Goal: Ask a question

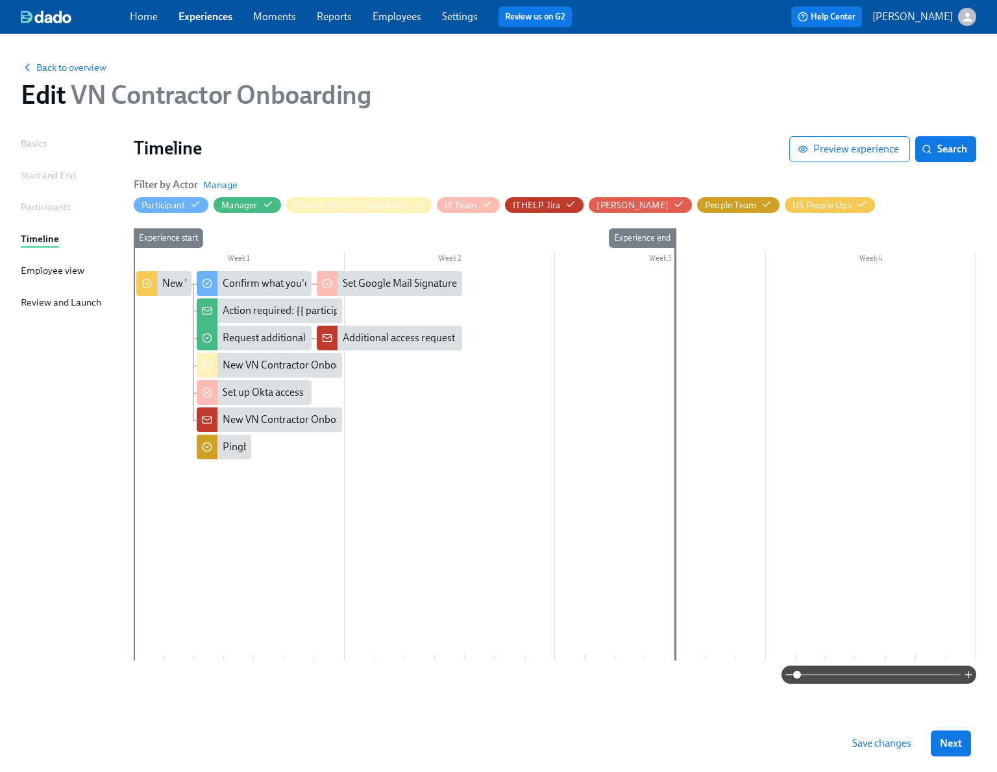
click at [216, 19] on link "Experiences" at bounding box center [205, 16] width 54 height 12
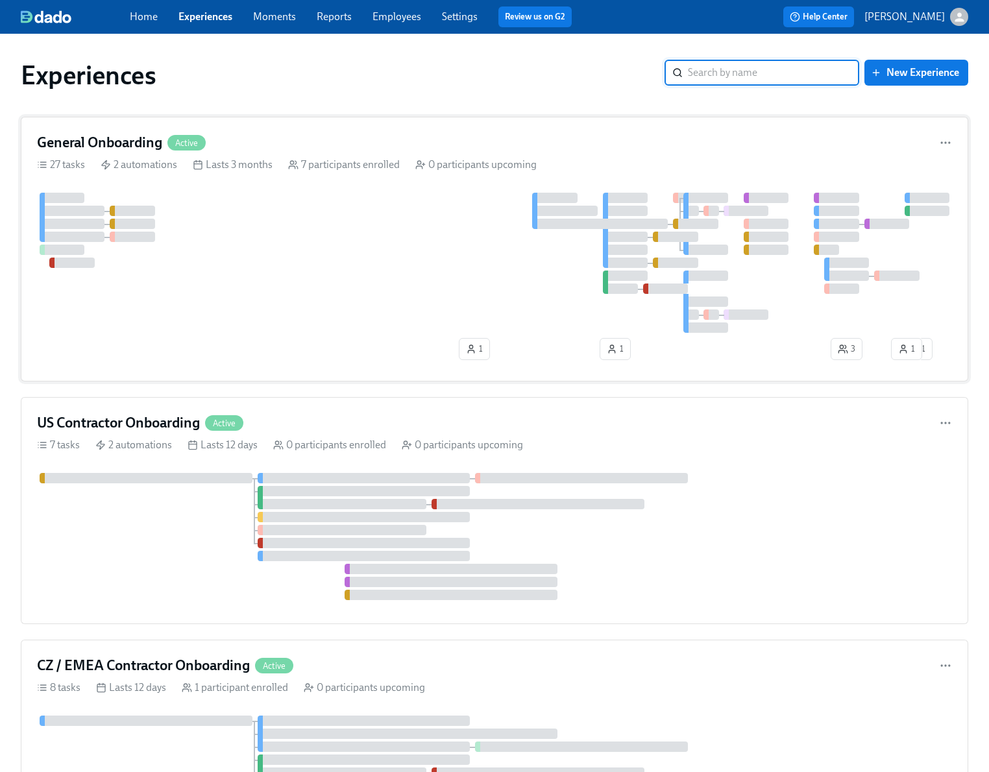
click at [295, 274] on div at bounding box center [494, 263] width 915 height 140
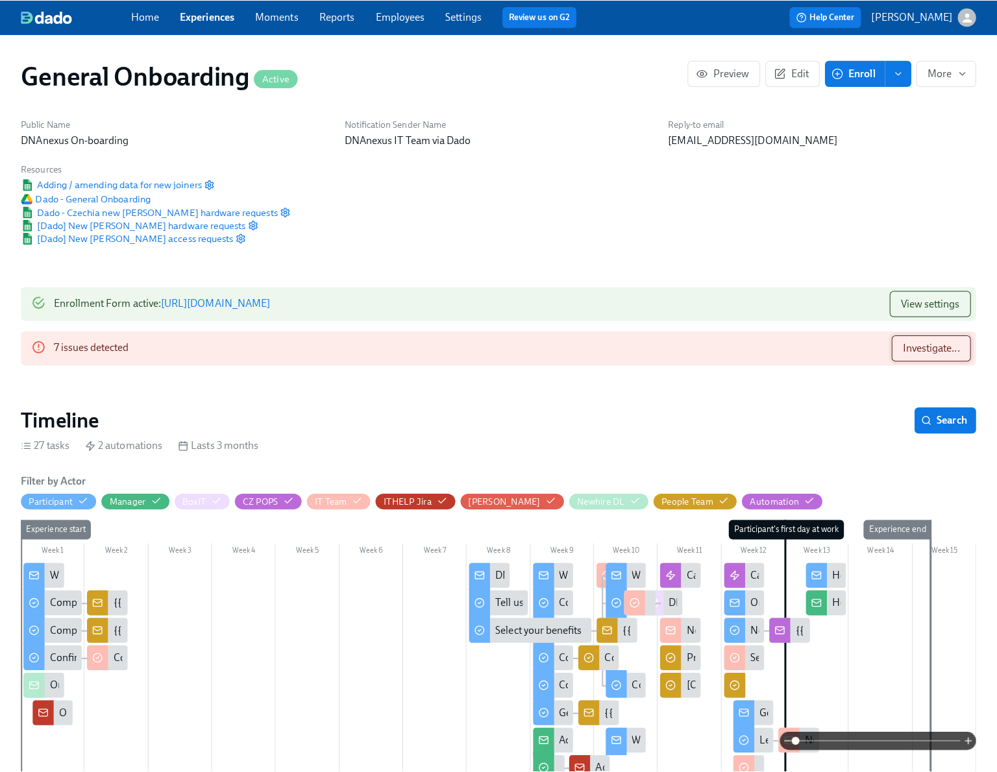
scroll to position [0, 6353]
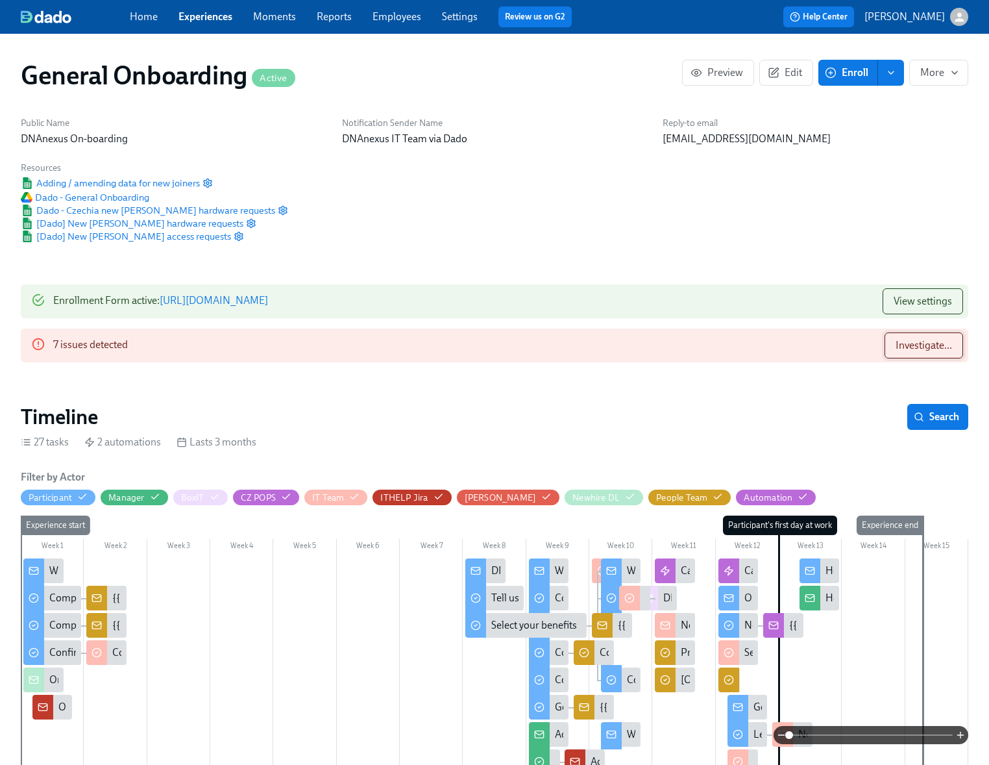
click at [901, 344] on span "Investigate..." at bounding box center [924, 345] width 56 height 13
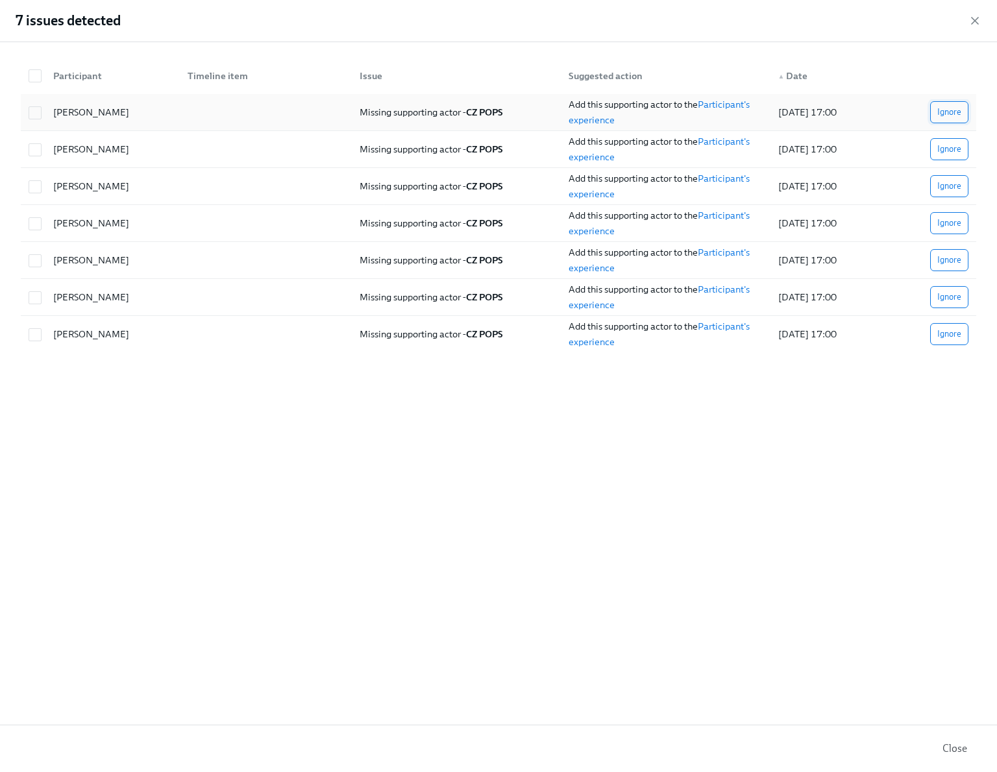
click at [950, 113] on span "Ignore" at bounding box center [949, 112] width 24 height 13
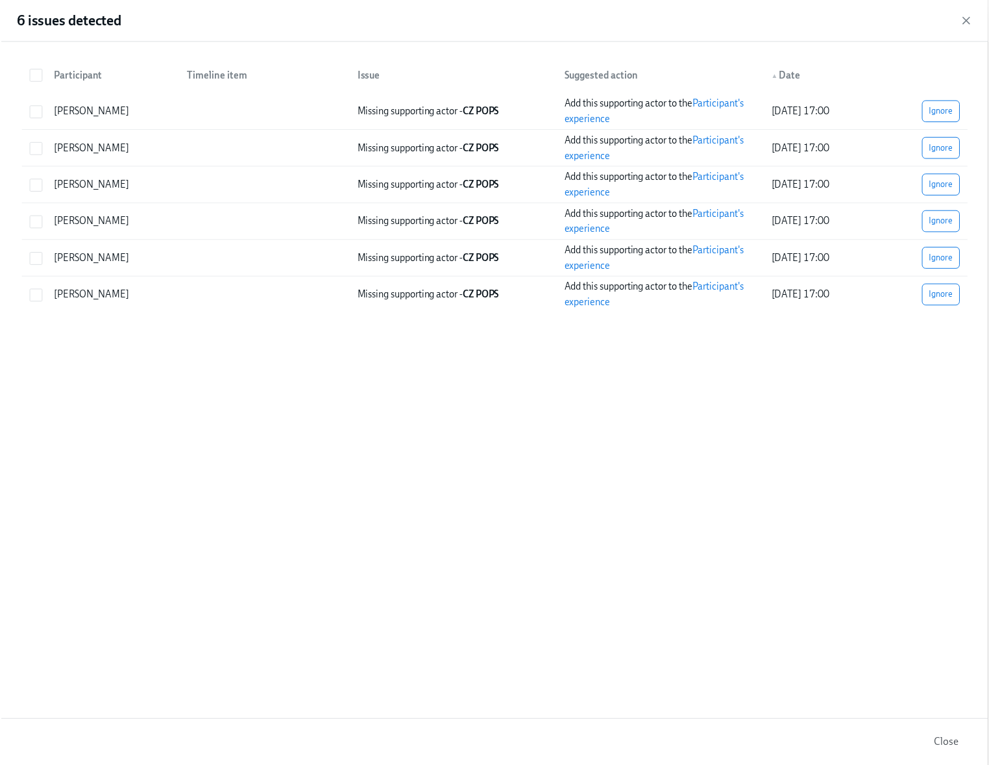
scroll to position [0, 7656]
click at [950, 113] on span "Ignore" at bounding box center [949, 112] width 24 height 13
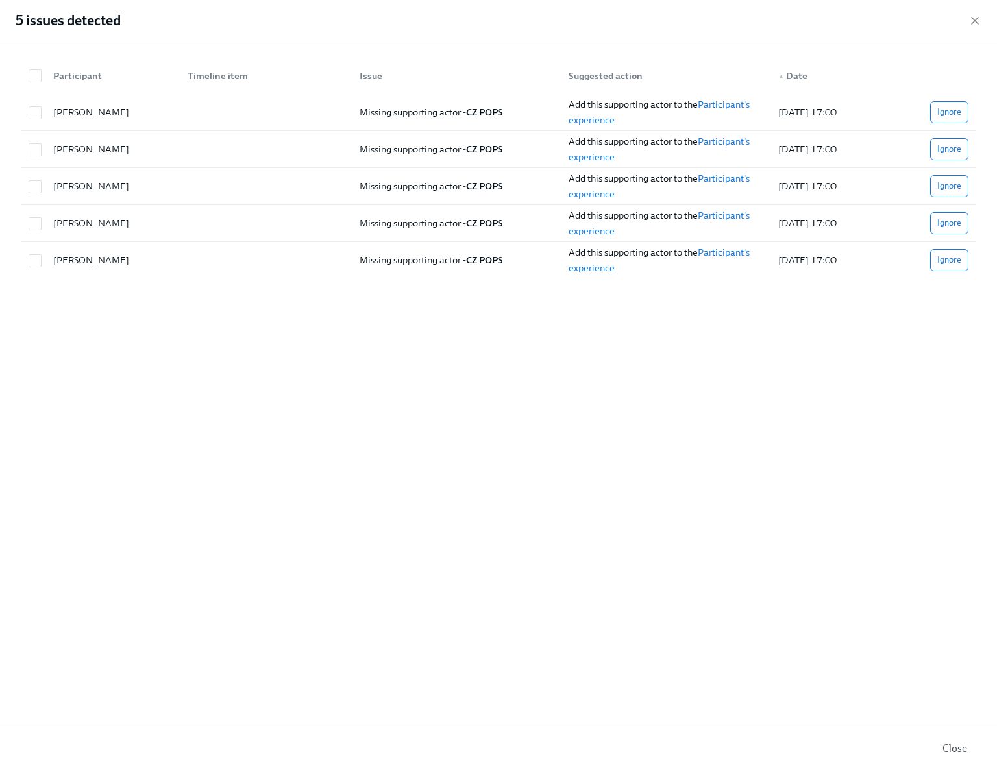
click at [950, 113] on span "Ignore" at bounding box center [949, 112] width 24 height 13
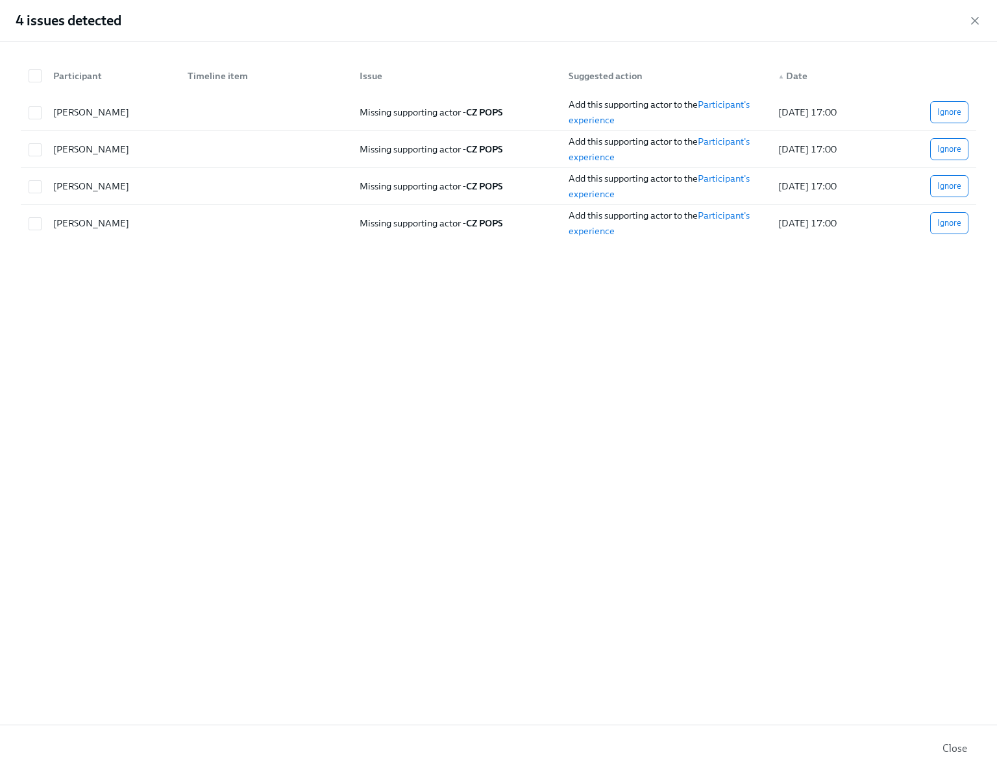
click at [950, 113] on span "Ignore" at bounding box center [949, 112] width 24 height 13
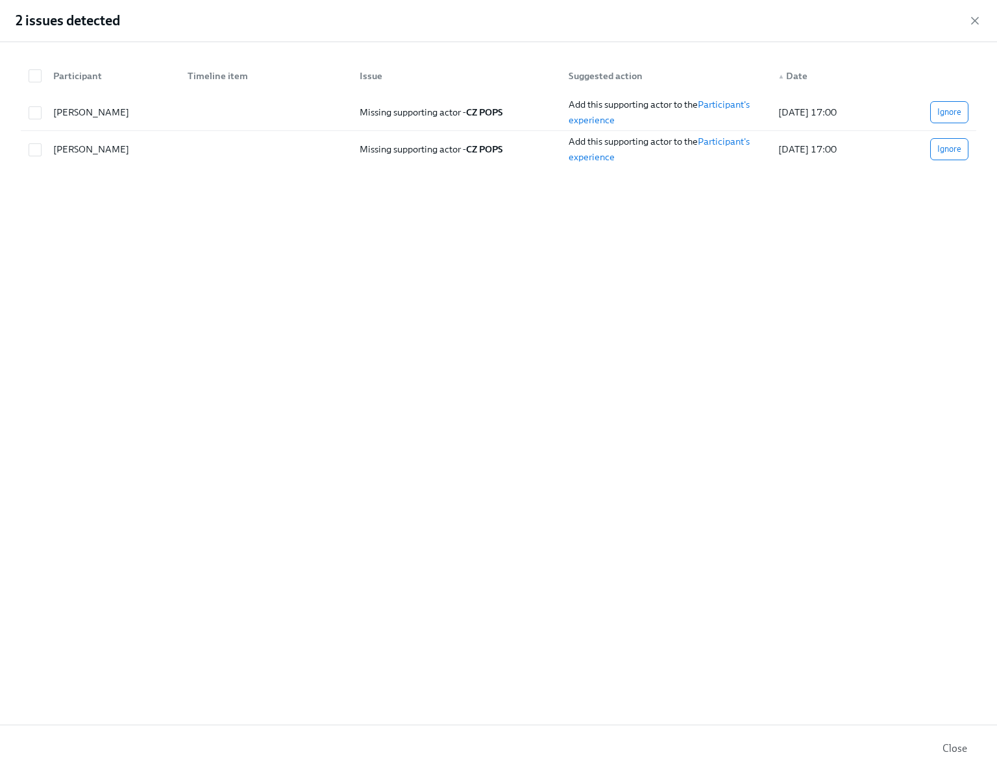
click at [950, 113] on span "Ignore" at bounding box center [949, 112] width 24 height 13
click at [974, 25] on icon "button" at bounding box center [974, 20] width 13 height 13
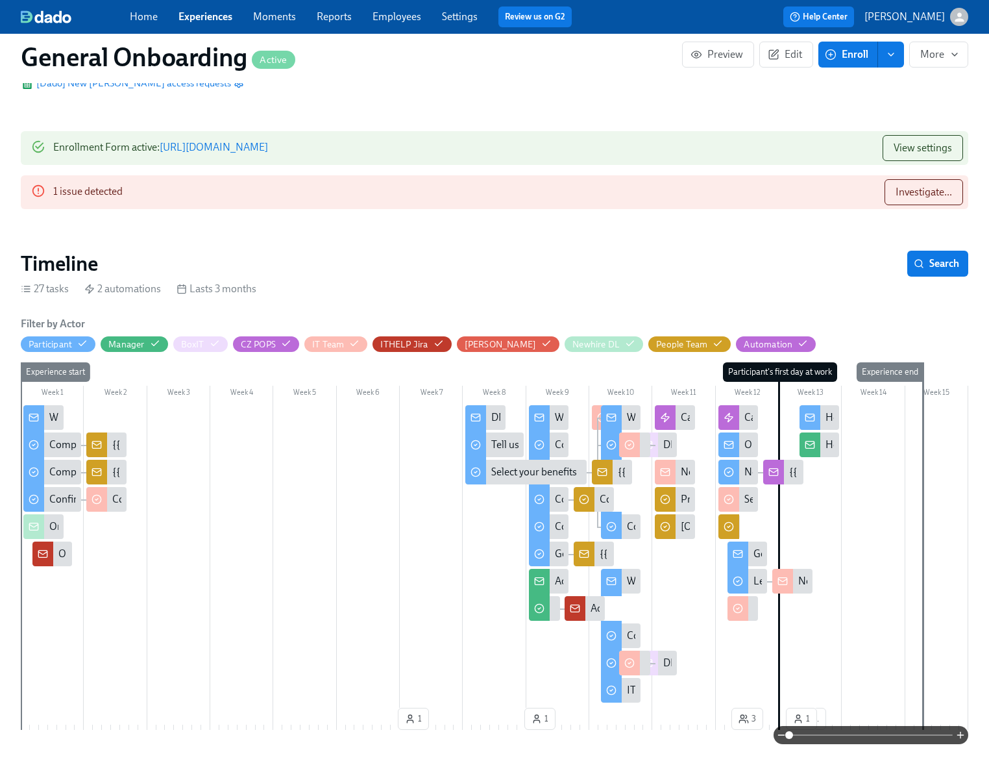
scroll to position [18, 0]
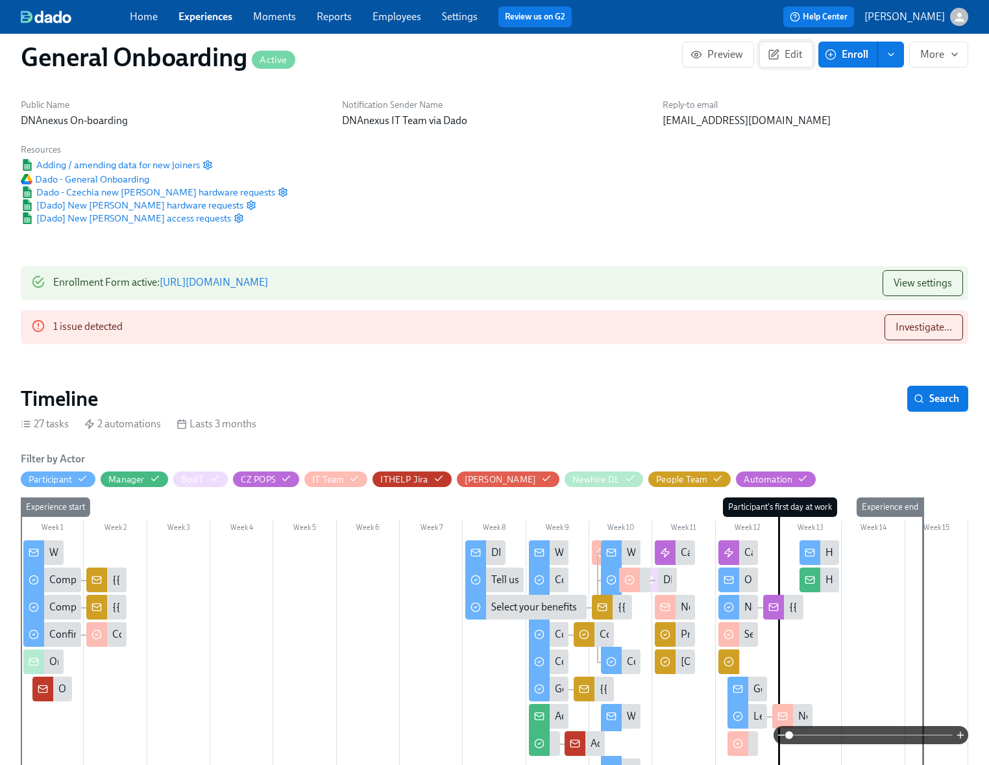
click at [794, 63] on button "Edit" at bounding box center [786, 55] width 54 height 26
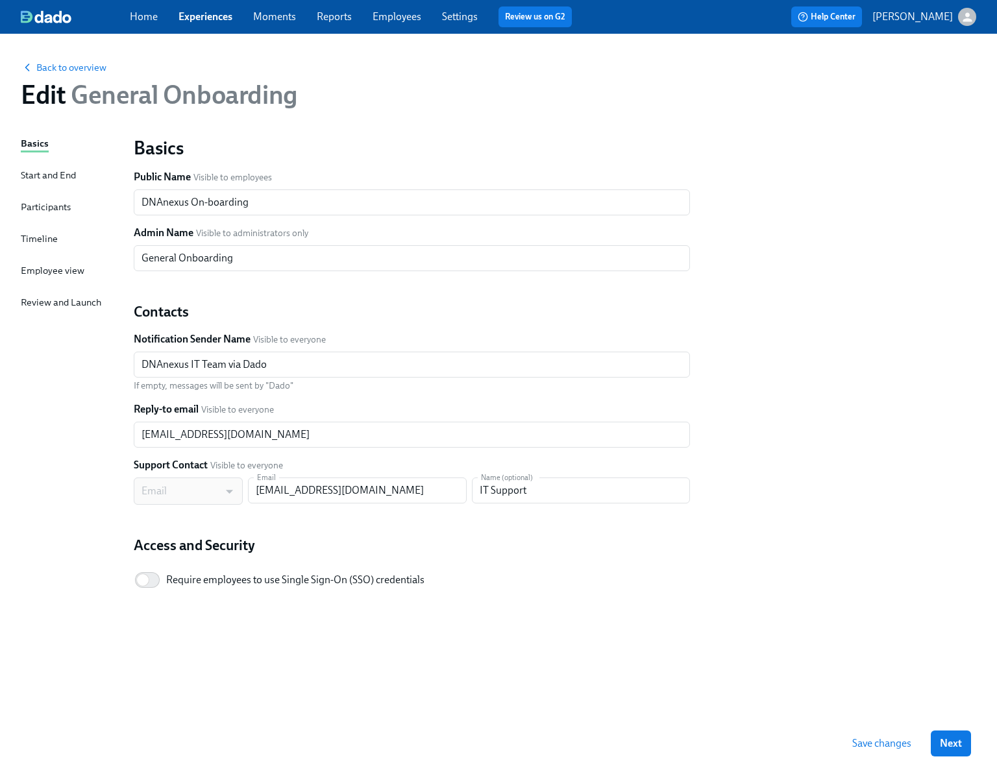
click at [51, 239] on div "Timeline" at bounding box center [39, 239] width 37 height 14
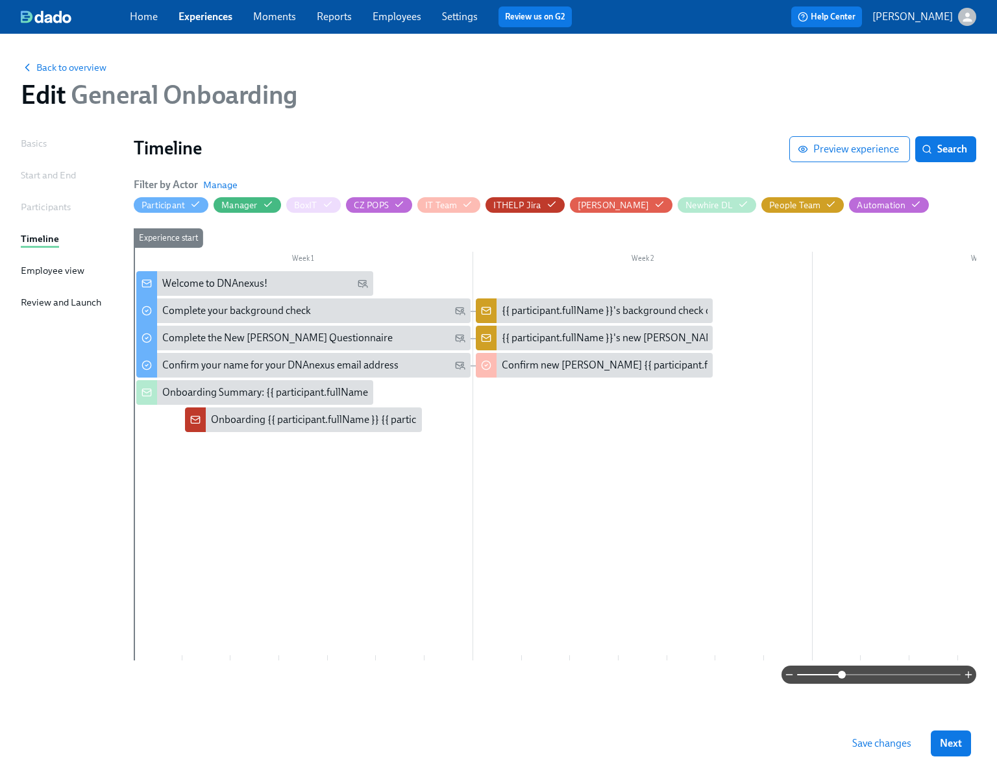
drag, startPoint x: 794, startPoint y: 676, endPoint x: 850, endPoint y: 670, distance: 55.4
click at [846, 671] on span at bounding box center [842, 675] width 8 height 8
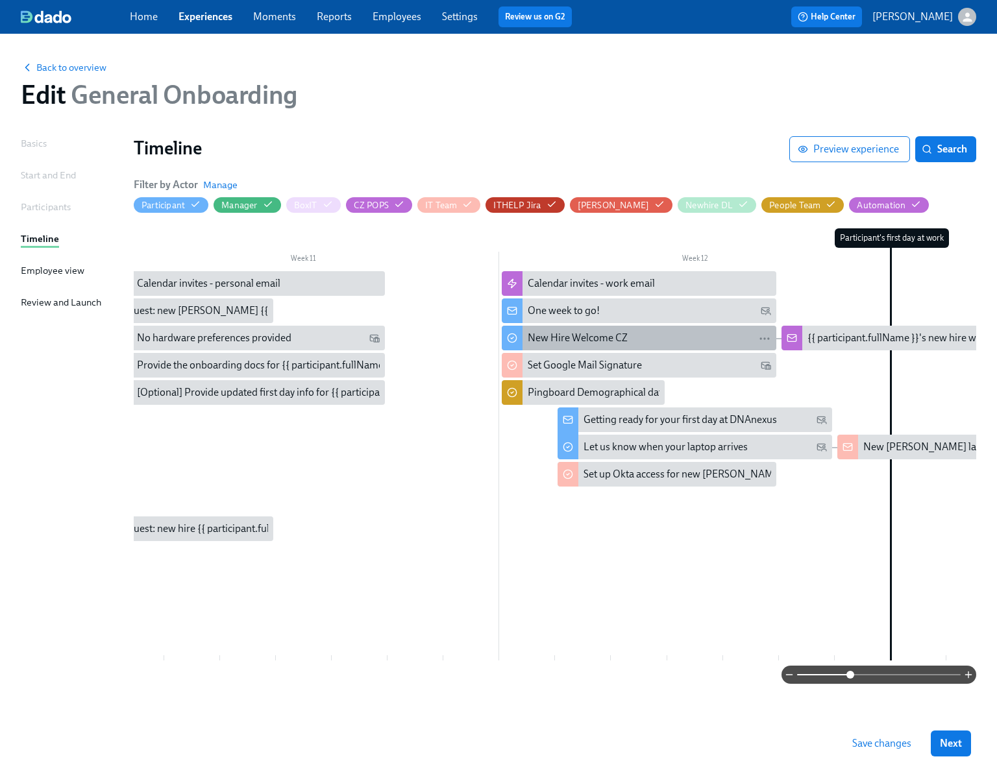
scroll to position [0, 3938]
click at [676, 341] on div "New Hire Welcome CZ" at bounding box center [648, 338] width 243 height 14
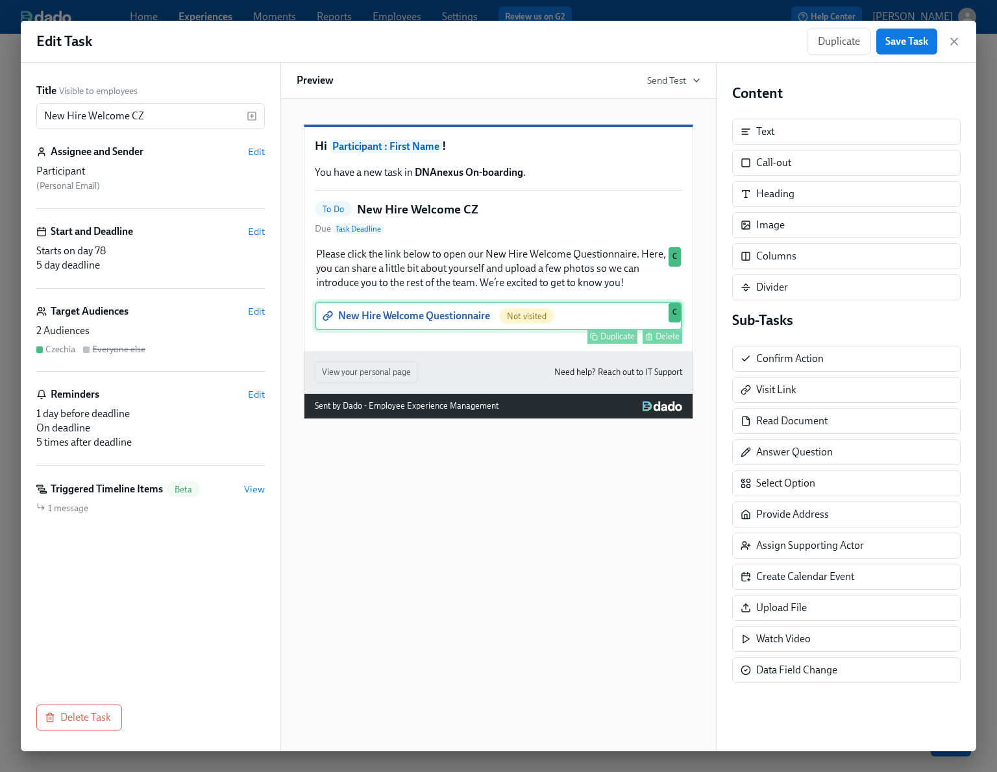
click at [443, 330] on div "New Hire Welcome Questionnaire Not visited Duplicate Delete C" at bounding box center [498, 316] width 367 height 29
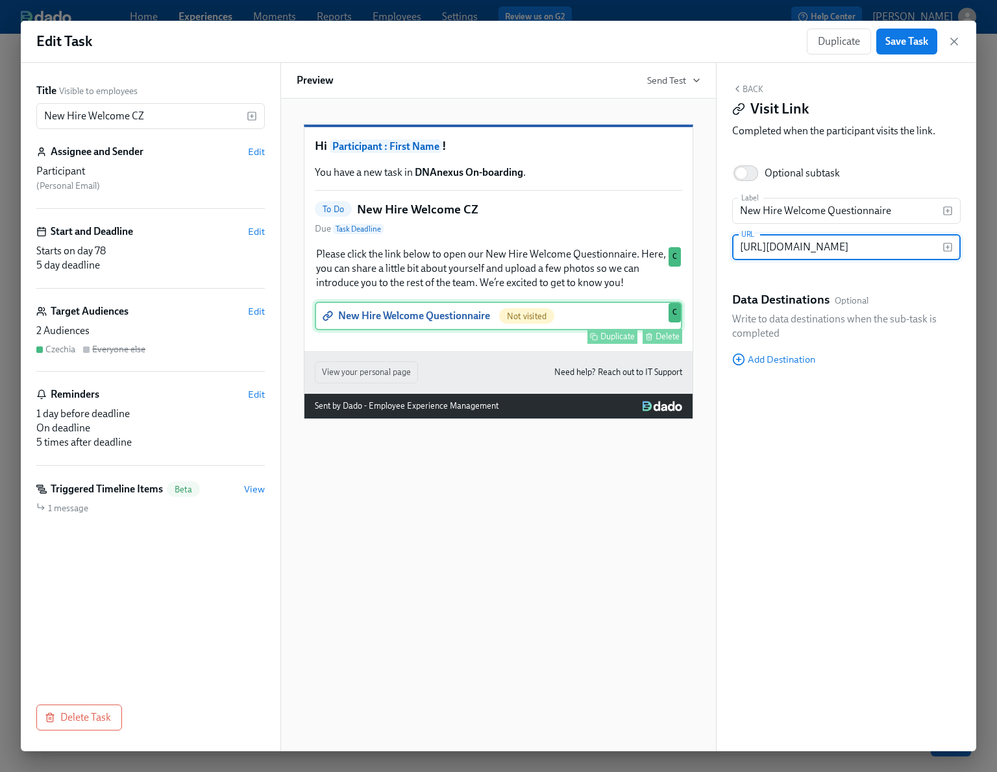
scroll to position [0, 372]
click at [832, 245] on input "https://docs.google.com/forms/d/e/1FAIpQLSeNXGzTSd0QcIpI9iRPQPjptCrshmstAPl67A4…" at bounding box center [837, 247] width 210 height 26
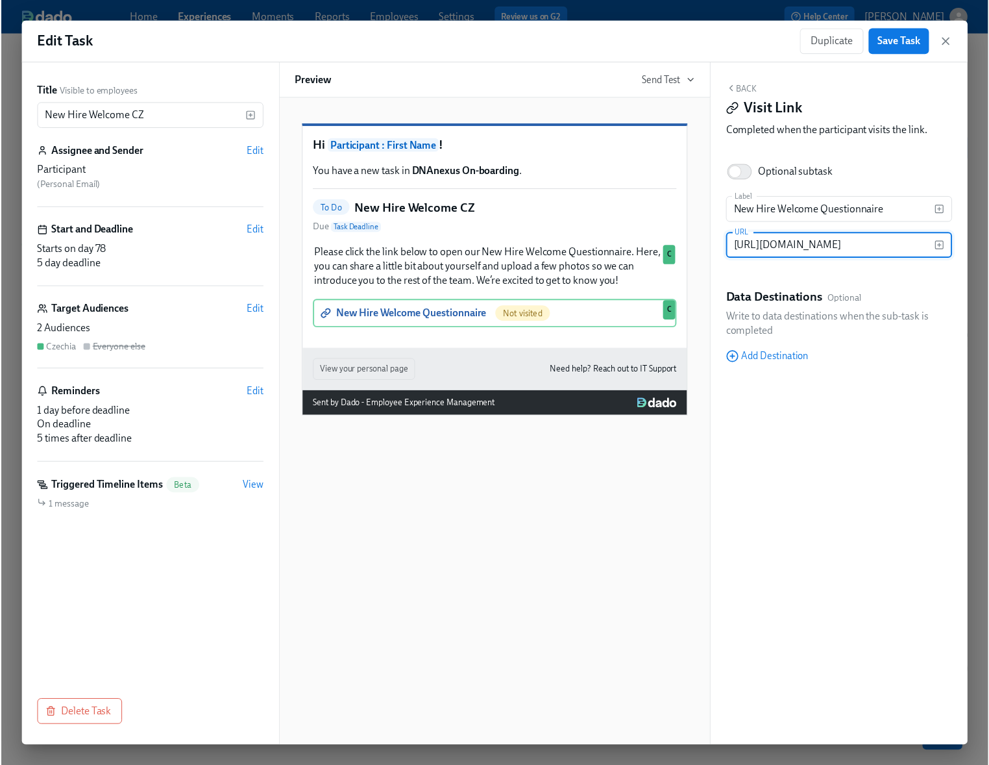
scroll to position [0, 3938]
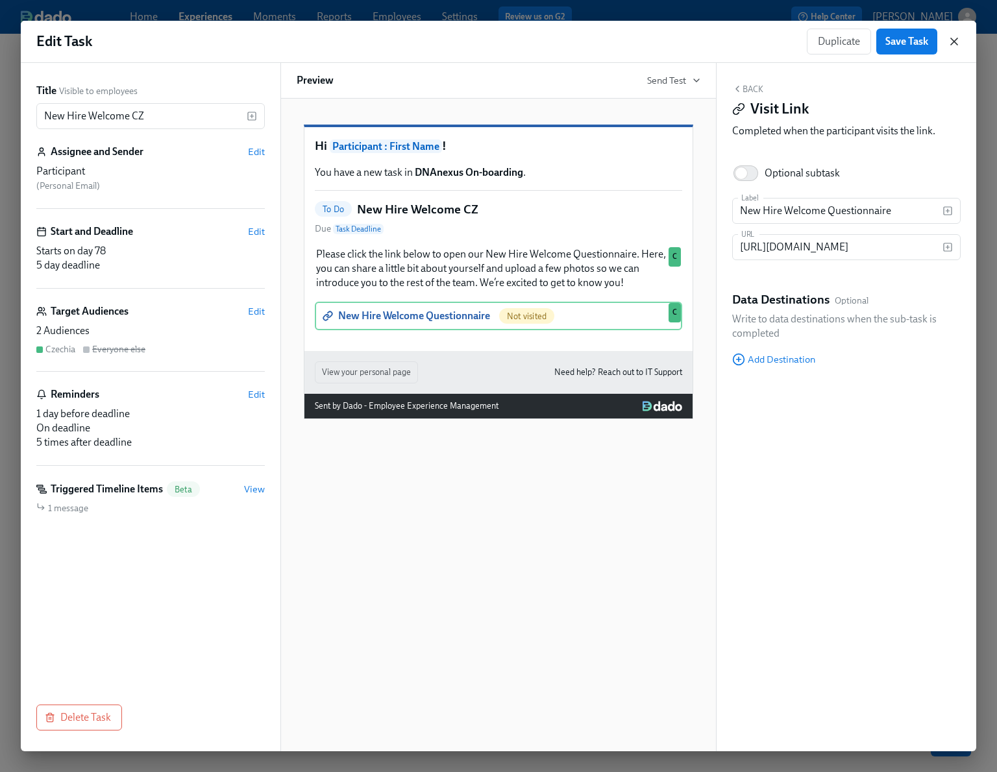
click at [954, 43] on icon "button" at bounding box center [954, 41] width 13 height 13
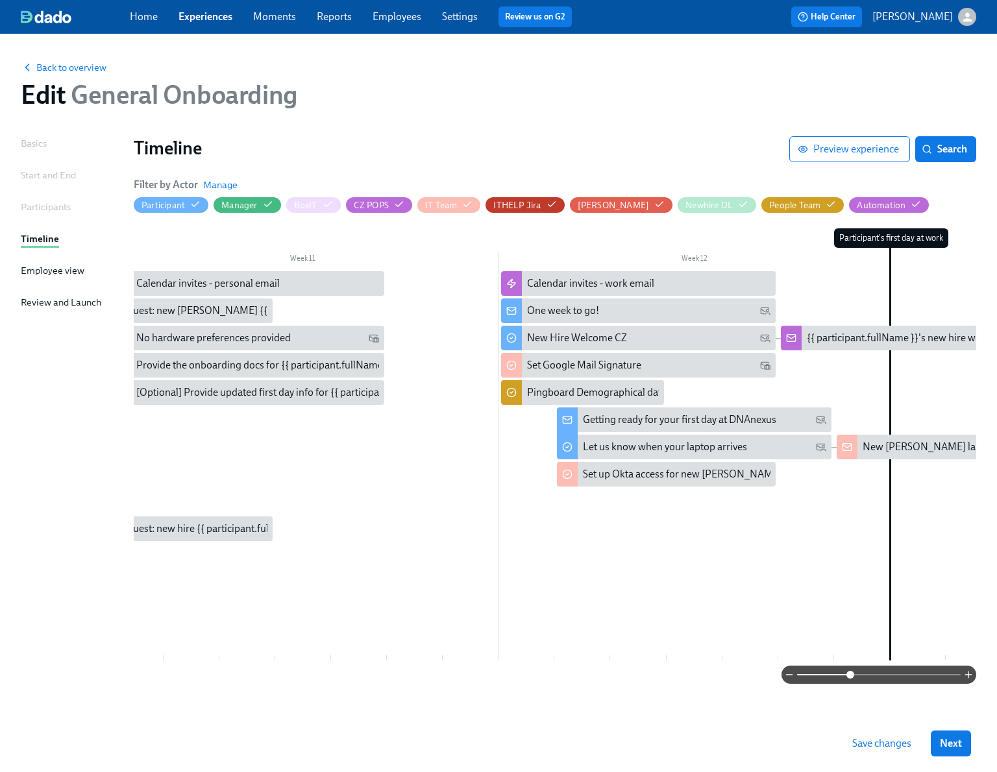
click at [218, 18] on link "Experiences" at bounding box center [205, 16] width 54 height 12
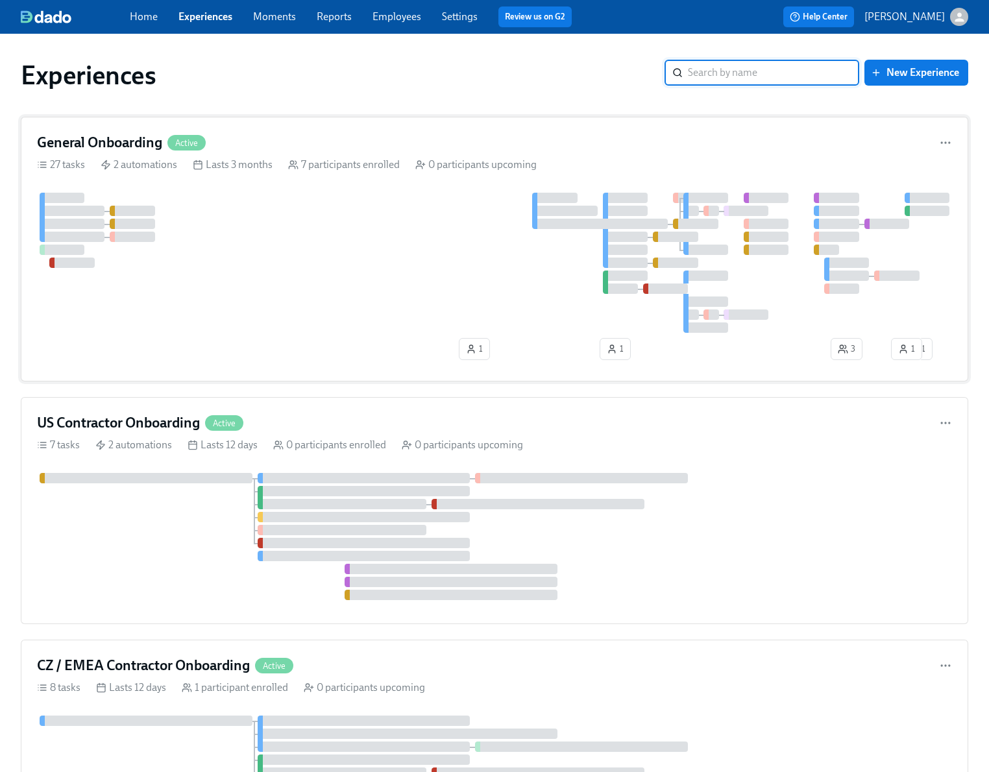
click at [325, 184] on div "General Onboarding Active 27 tasks 2 automations Lasts 3 months 7 participants …" at bounding box center [495, 249] width 948 height 265
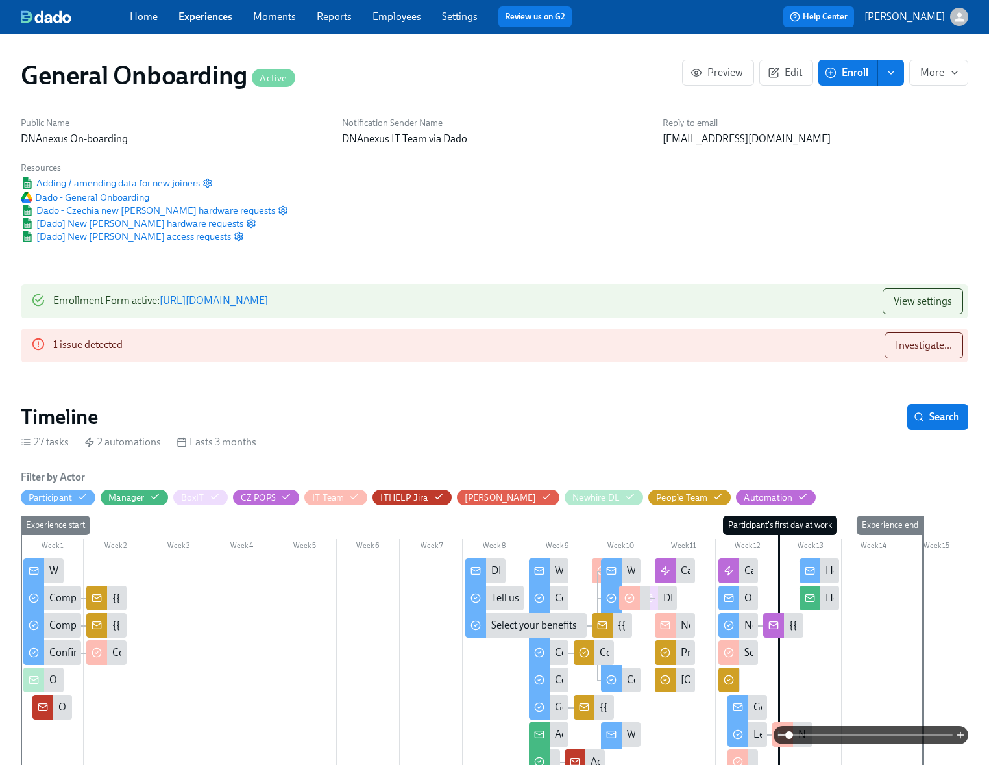
scroll to position [0, 6353]
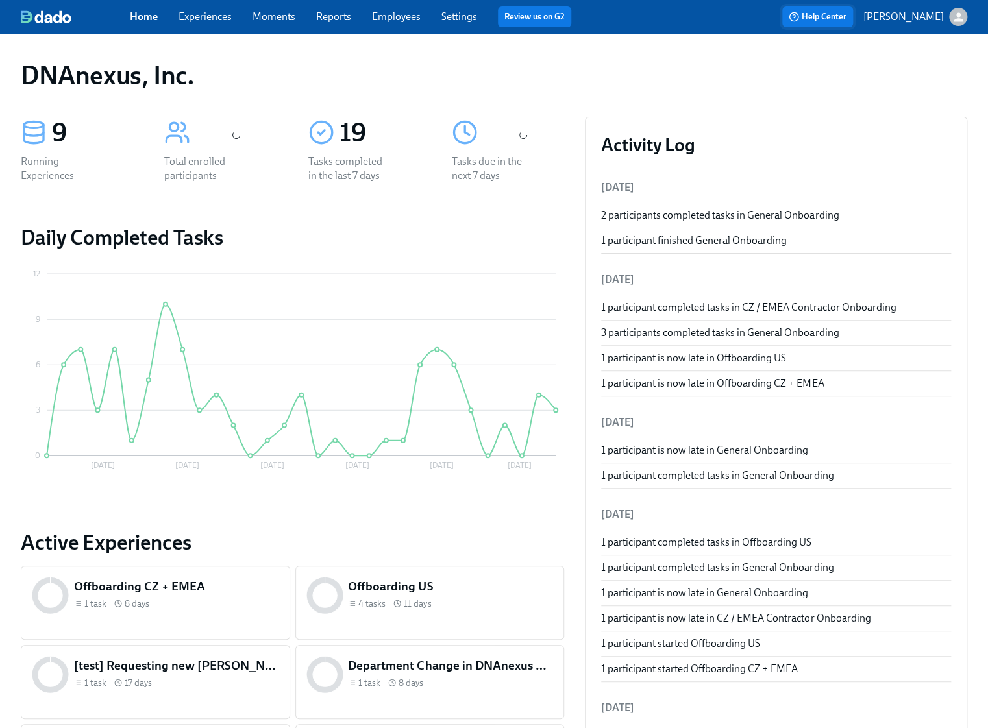
click at [846, 22] on span "Help Center" at bounding box center [818, 16] width 58 height 13
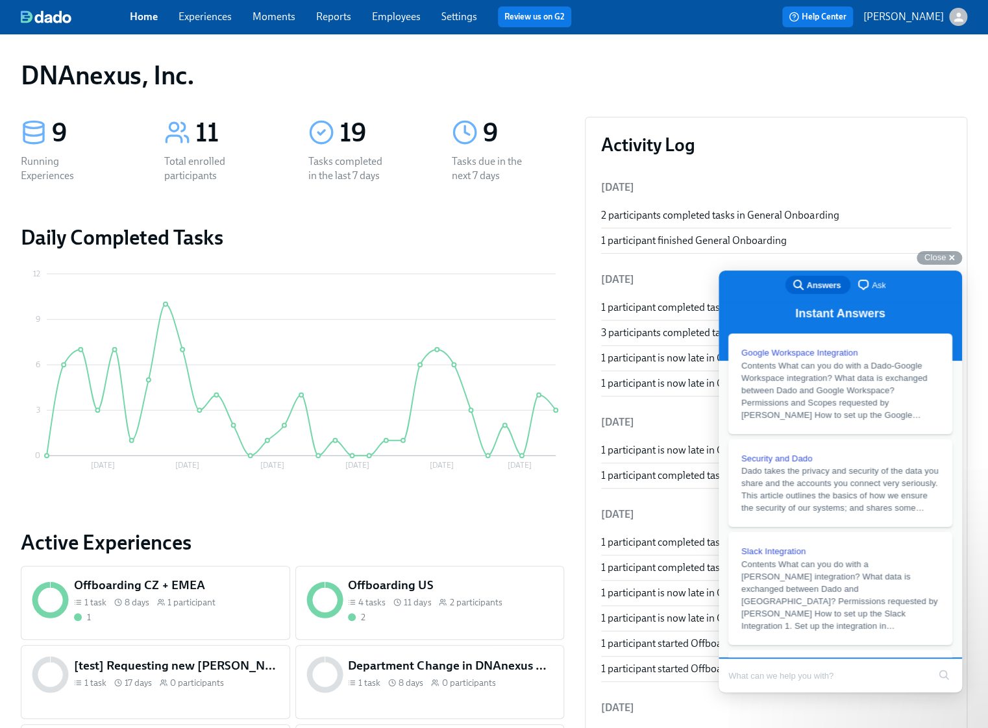
click at [882, 280] on span "Ask" at bounding box center [879, 285] width 14 height 13
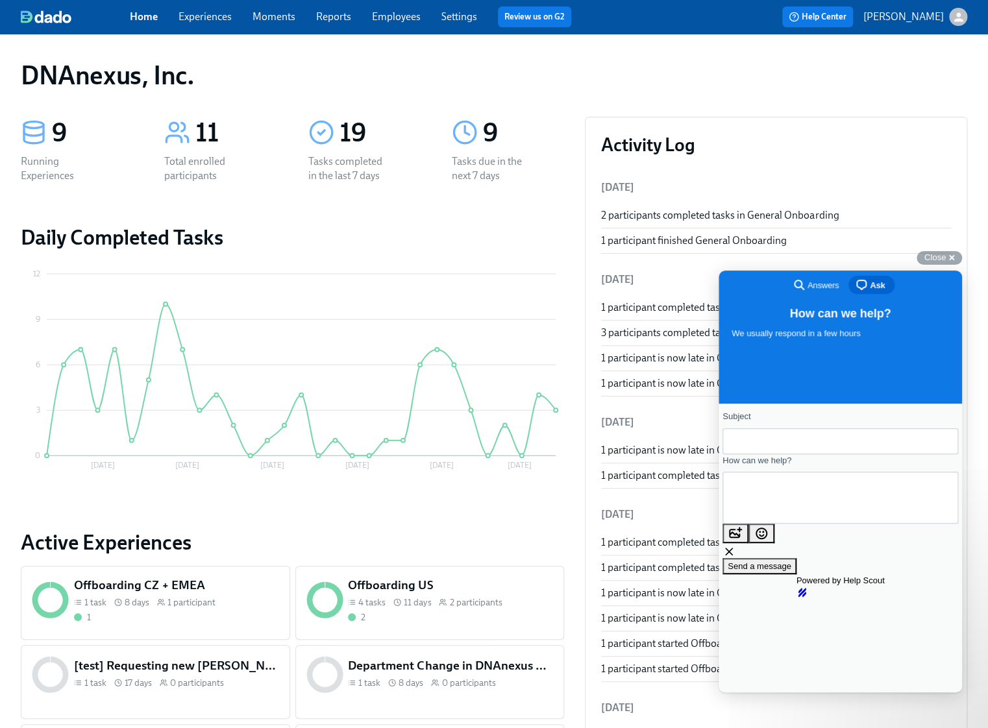
click at [804, 445] on input "Subject" at bounding box center [840, 441] width 215 height 23
type input "Actor issue"
click at [780, 508] on textarea "How can we help?" at bounding box center [791, 498] width 117 height 46
click at [744, 496] on textarea "Hello team, We have a small issue and I am not sure how to solve it elegantly" at bounding box center [768, 517] width 71 height 56
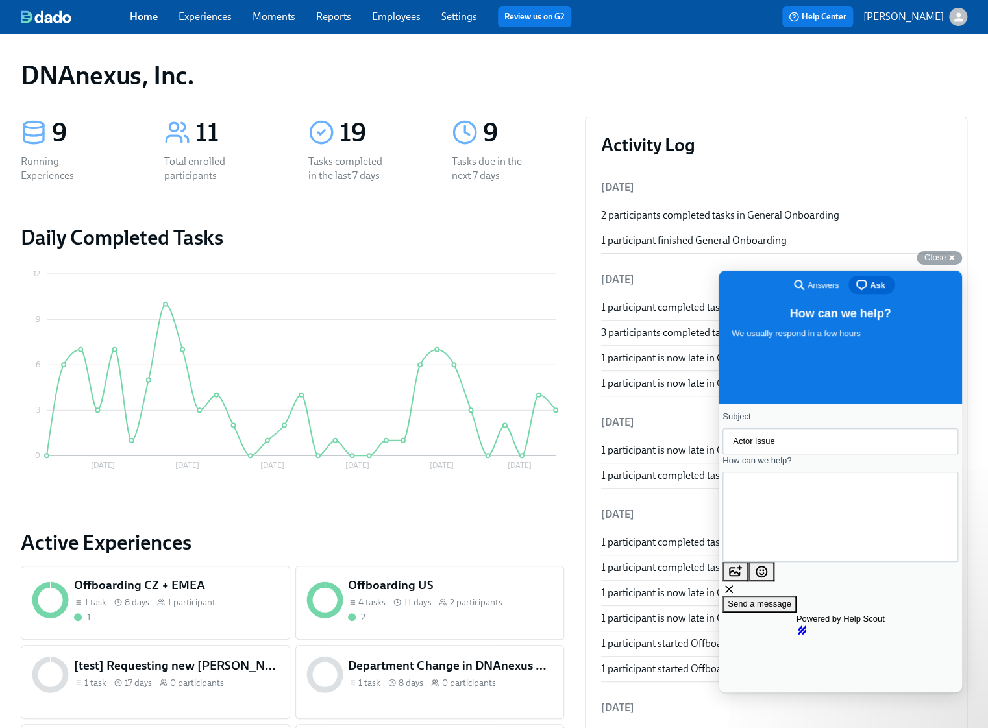
click at [803, 526] on textarea "Hello team, We have a small issue and I am not sure how to solve it elegantly" at bounding box center [768, 517] width 71 height 56
click at [803, 522] on textarea "Hello team, We have a small issue and I am not sure how to solve it elegantly" at bounding box center [768, 517] width 71 height 56
click at [803, 526] on textarea "Hello team, We have a small issue and I am not sure how to solve it elegantly" at bounding box center [768, 517] width 71 height 56
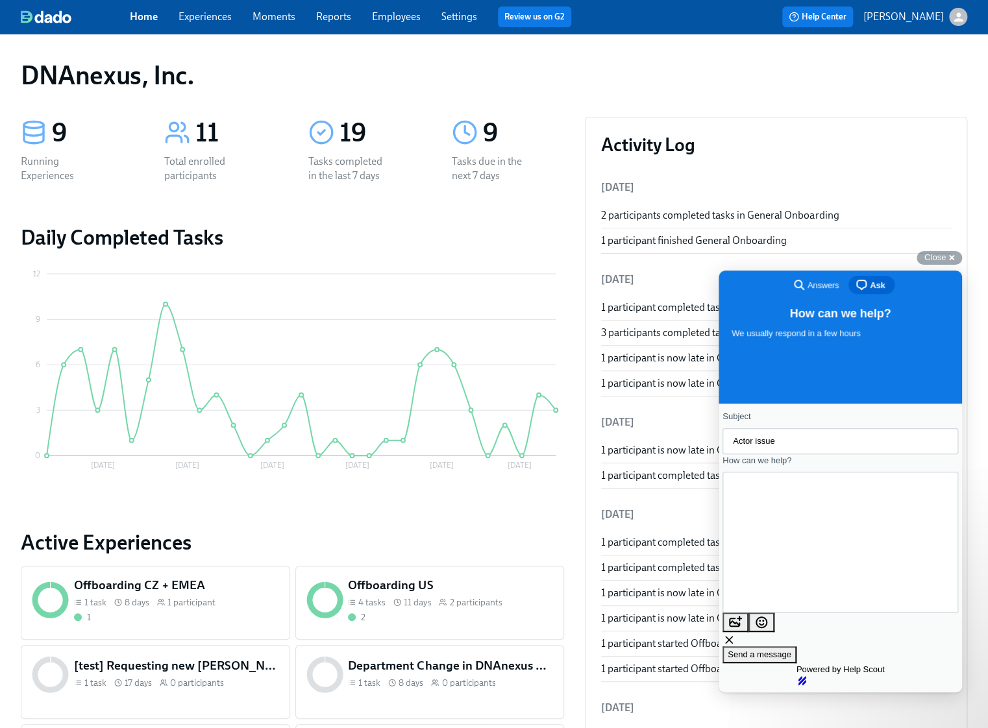
paste textarea "Participant: Full Name's new hire welcome questionnaire uploaded"
click at [754, 611] on div "Contact form" at bounding box center [840, 567] width 236 height 191
click at [767, 594] on textarea "Hello team, We have a small issue and I am not sure how to solve it elegantly. …" at bounding box center [750, 567] width 34 height 130
paste textarea "New Hire Welcome CZ"
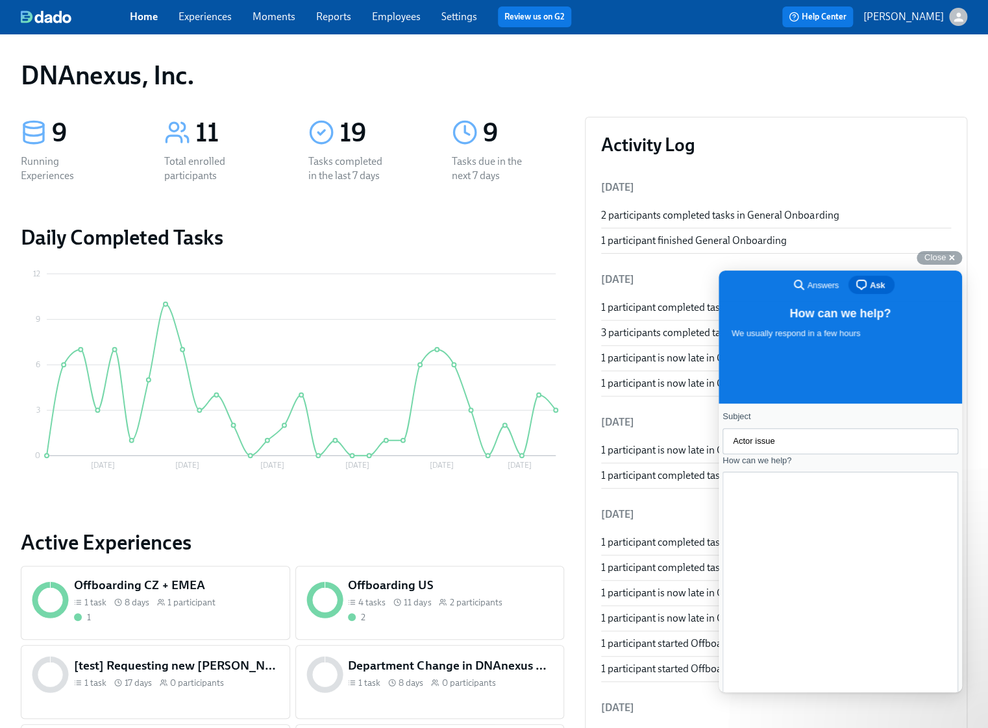
scroll to position [97, 0]
drag, startPoint x: 800, startPoint y: 607, endPoint x: 879, endPoint y: 593, distance: 80.5
click at [762, 593] on textarea "Hello team, We have a small issue and I am not sure how to solve it elegantly. …" at bounding box center [747, 587] width 29 height 130
drag, startPoint x: 807, startPoint y: 542, endPoint x: 729, endPoint y: 521, distance: 80.1
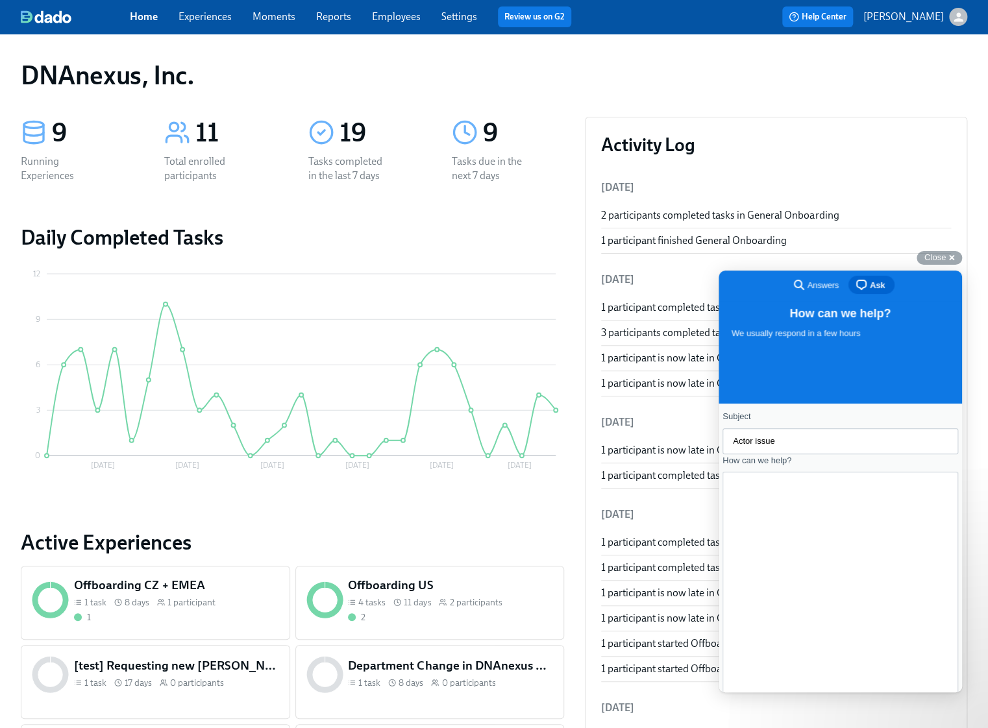
click at [729, 521] on div "Subject Actor issue How can we help? Hello team, We have a small issue and I am…" at bounding box center [840, 612] width 236 height 405
paste textarea "’re facing a small issue and I’m not sure how to resolve it elegantly. It’s rel…"
drag, startPoint x: 826, startPoint y: 521, endPoint x: 802, endPoint y: 521, distance: 24.7
click at [760, 559] on textarea "Hello team, We’re facing a small issue and I’m not sure how to resolve it elega…" at bounding box center [746, 624] width 27 height 130
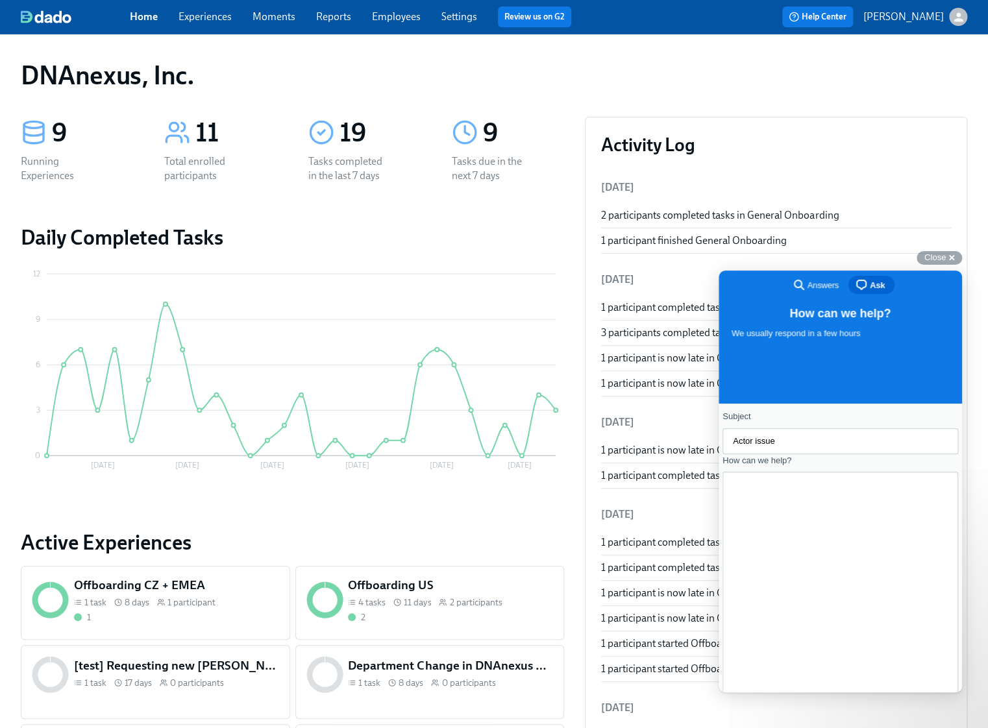
type textarea "Hello team, We’re facing an issue and I’m not sure how to resolve it elegantly.…"
click at [794, 447] on input "Actor issue" at bounding box center [840, 441] width 215 height 23
paste input "Missing supporting actor - CZ POPS"
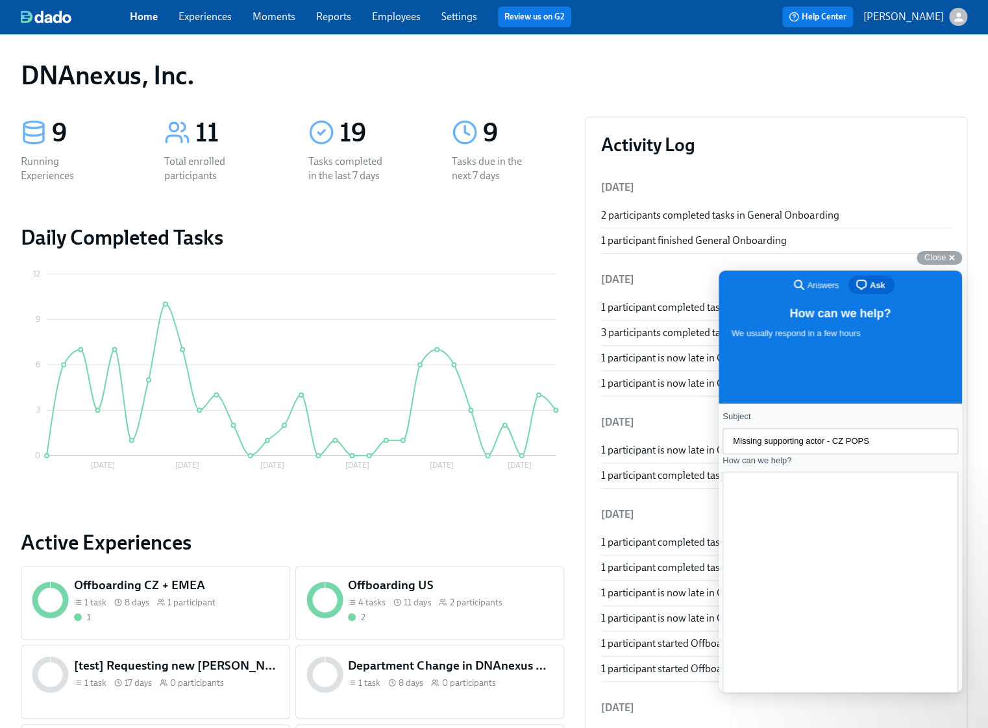
type input "Missing supporting actor - CZ POPS"
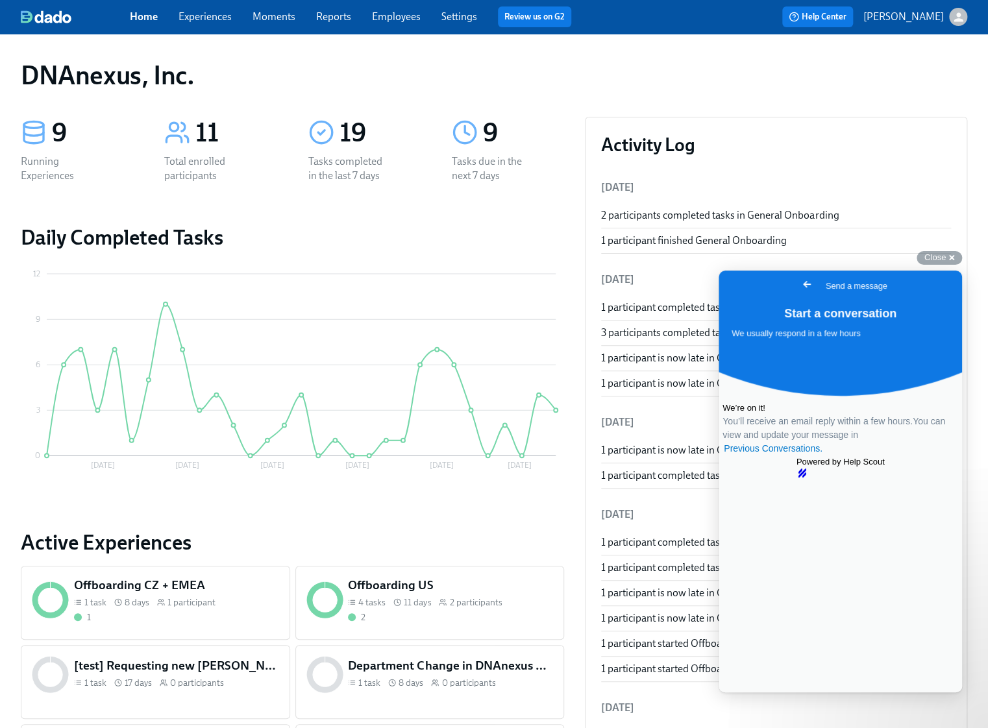
click at [799, 286] on span "Go back" at bounding box center [807, 284] width 16 height 16
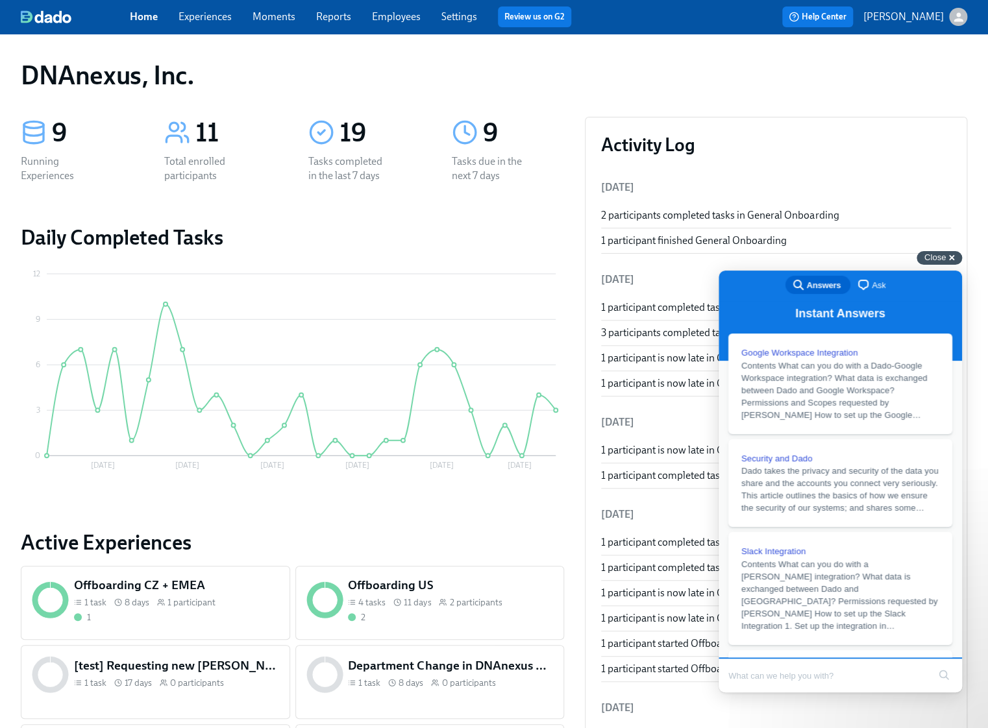
click at [940, 257] on span "Close" at bounding box center [934, 257] width 21 height 10
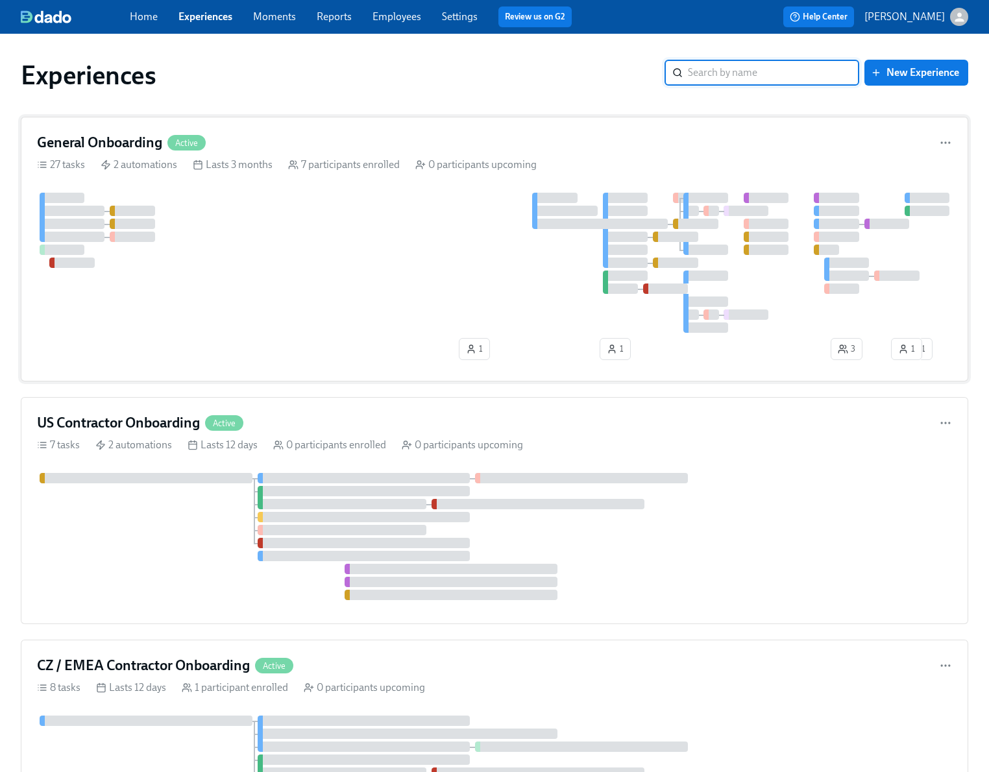
click at [128, 136] on h4 "General Onboarding" at bounding box center [99, 142] width 125 height 19
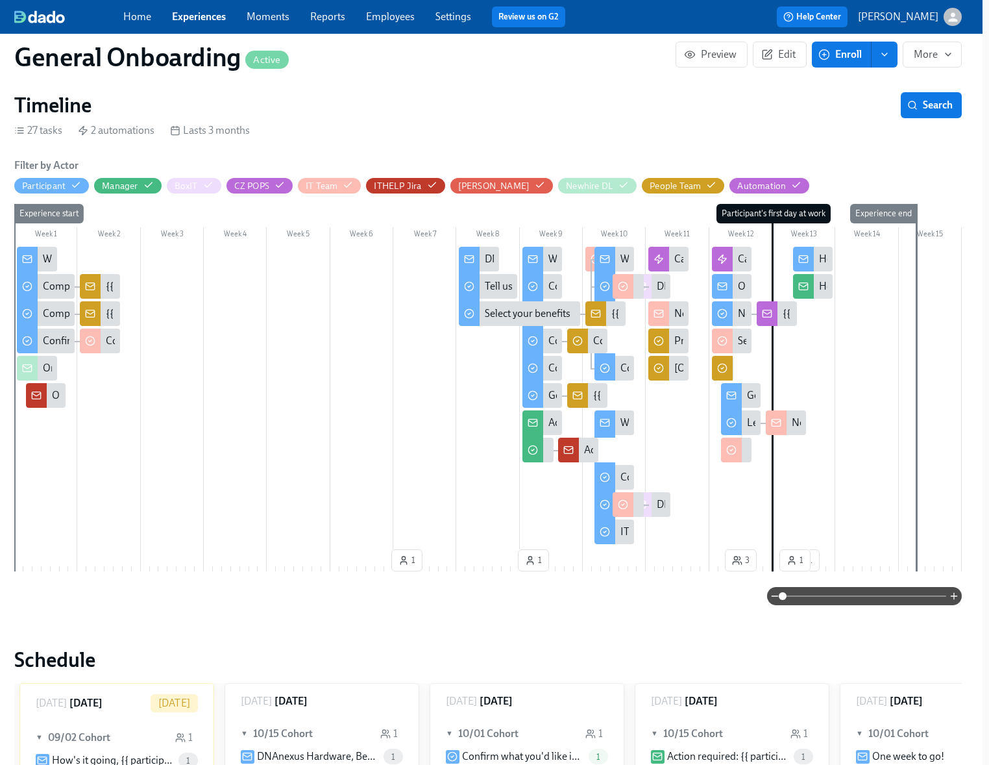
scroll to position [312, 12]
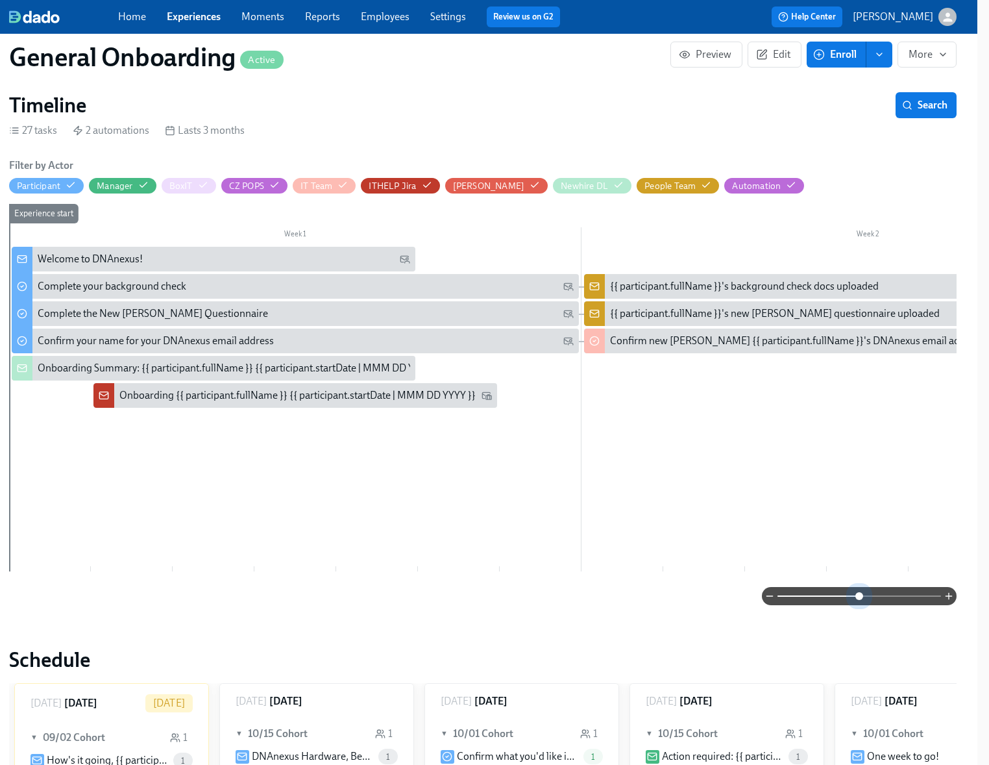
drag, startPoint x: 776, startPoint y: 595, endPoint x: 874, endPoint y: 581, distance: 98.4
click at [874, 581] on div "Filter by Actor Participant Manager BoxIT CZ POPS IT Team ITHELP [PERSON_NAME] …" at bounding box center [483, 381] width 948 height 447
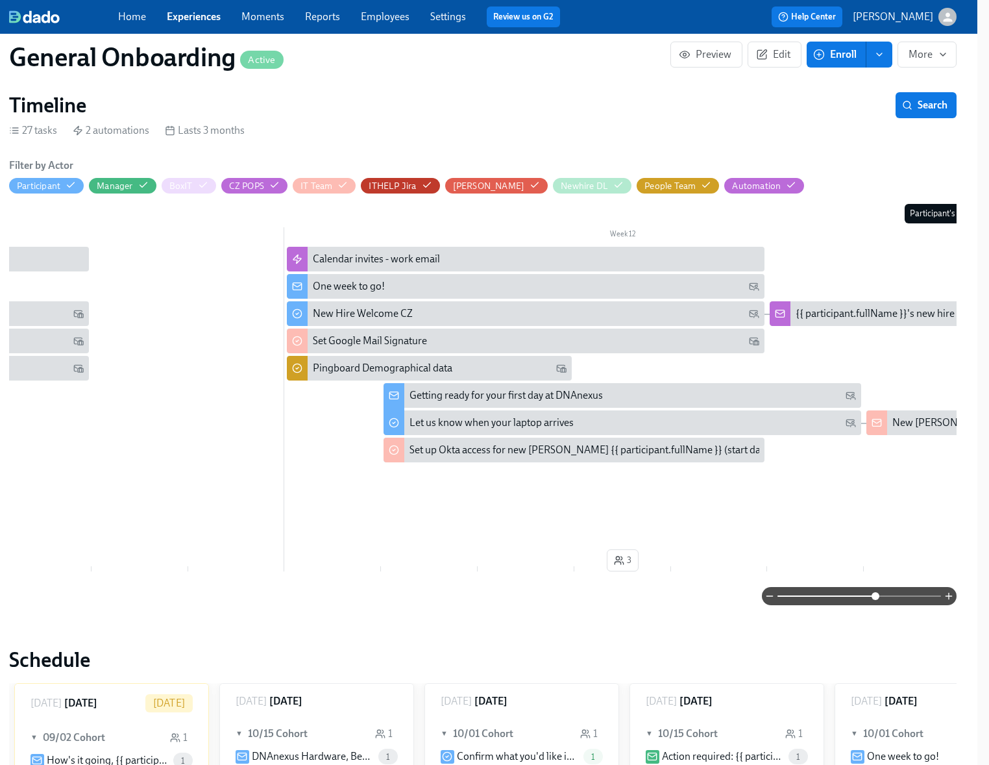
scroll to position [0, 7163]
click at [889, 311] on div "{{ participant.fullName }}'s new hire welcome questionnaire uploaded" at bounding box center [948, 313] width 309 height 14
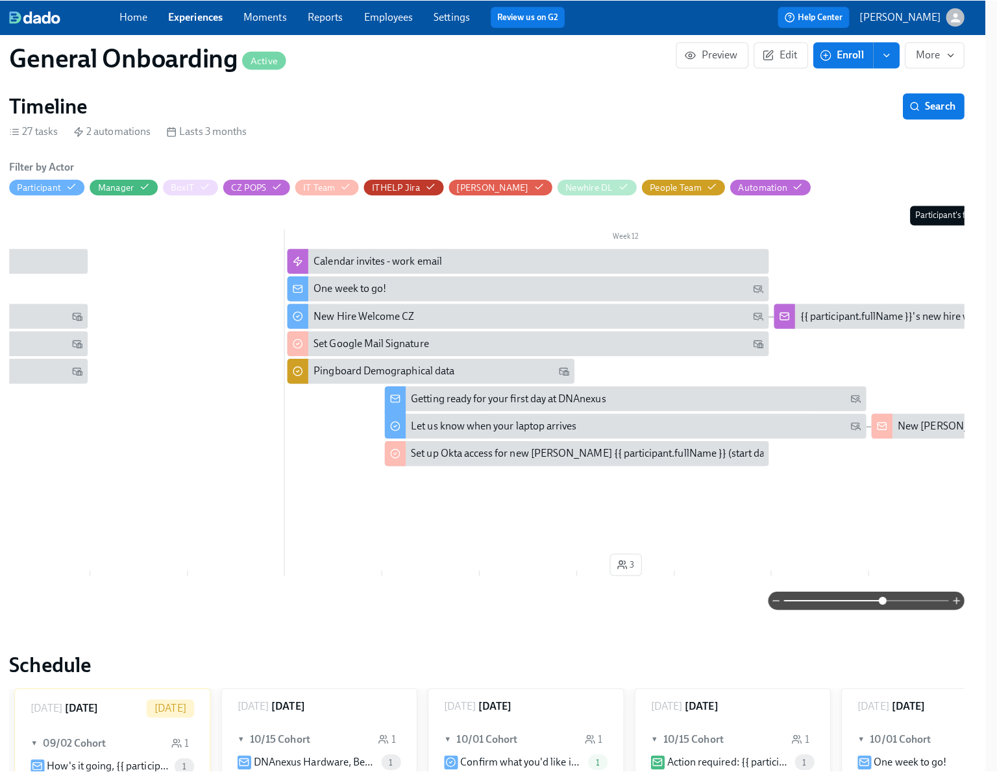
scroll to position [312, 4]
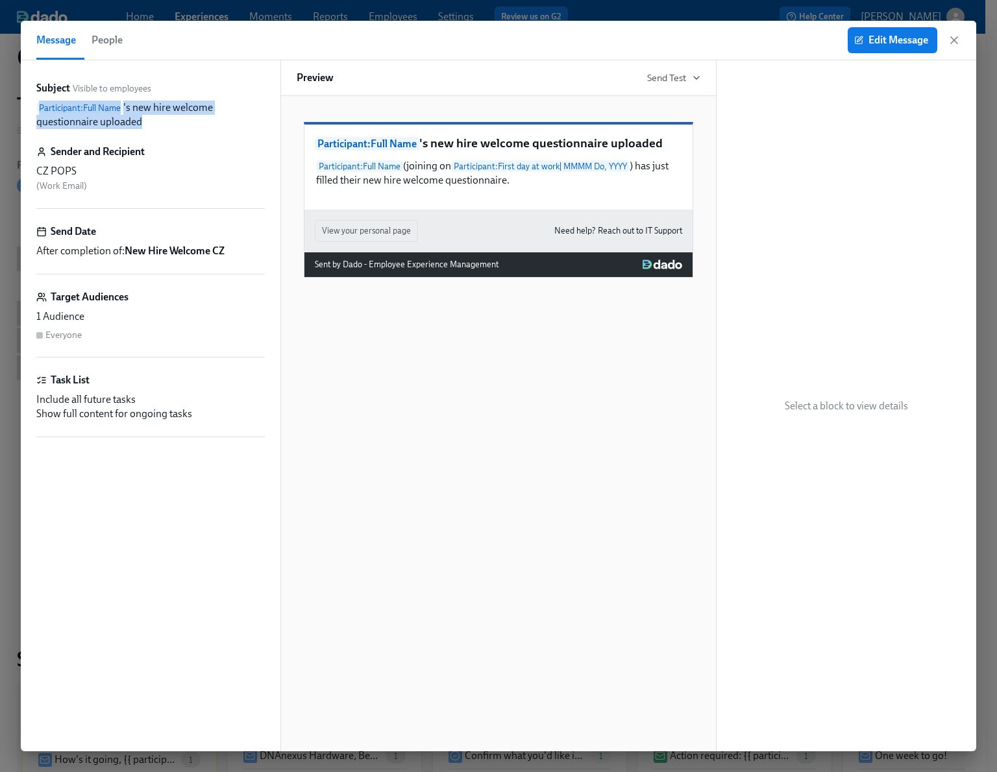
drag, startPoint x: 158, startPoint y: 127, endPoint x: 38, endPoint y: 104, distance: 122.1
click at [38, 104] on p "Participant : Full Name 's new hire welcome questionnaire uploaded" at bounding box center [150, 115] width 228 height 29
copy p "Participant : Full Name 's new hire welcome questionnaire uploaded"
click at [954, 40] on icon "button" at bounding box center [954, 40] width 6 height 6
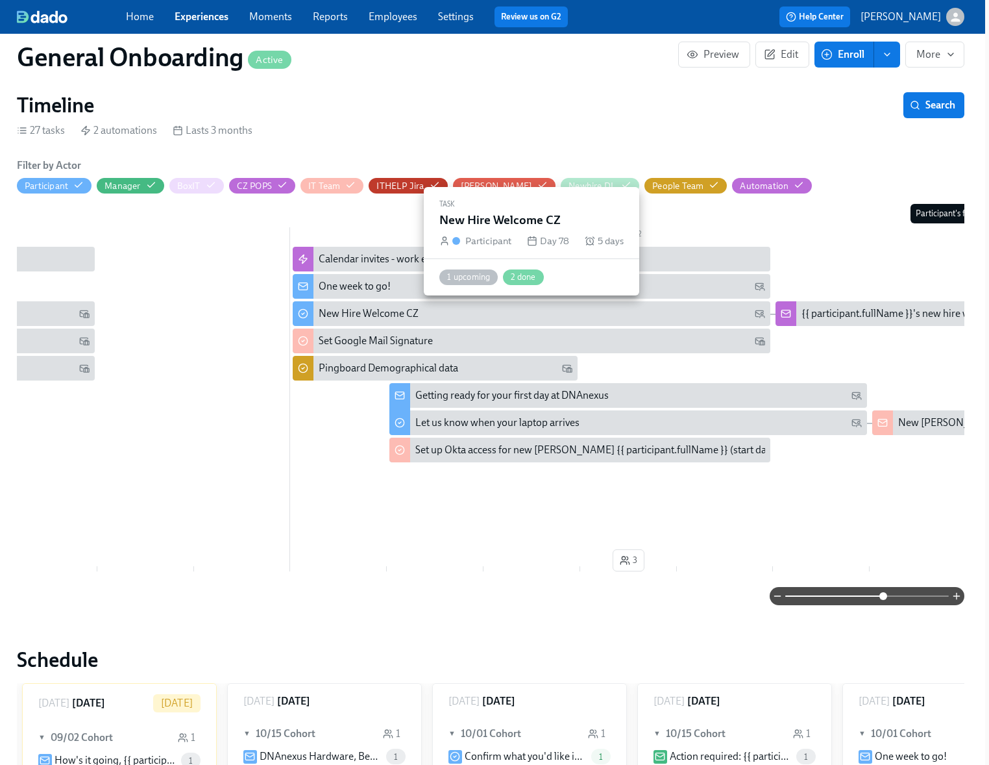
click at [564, 312] on div "New Hire Welcome CZ" at bounding box center [542, 313] width 447 height 14
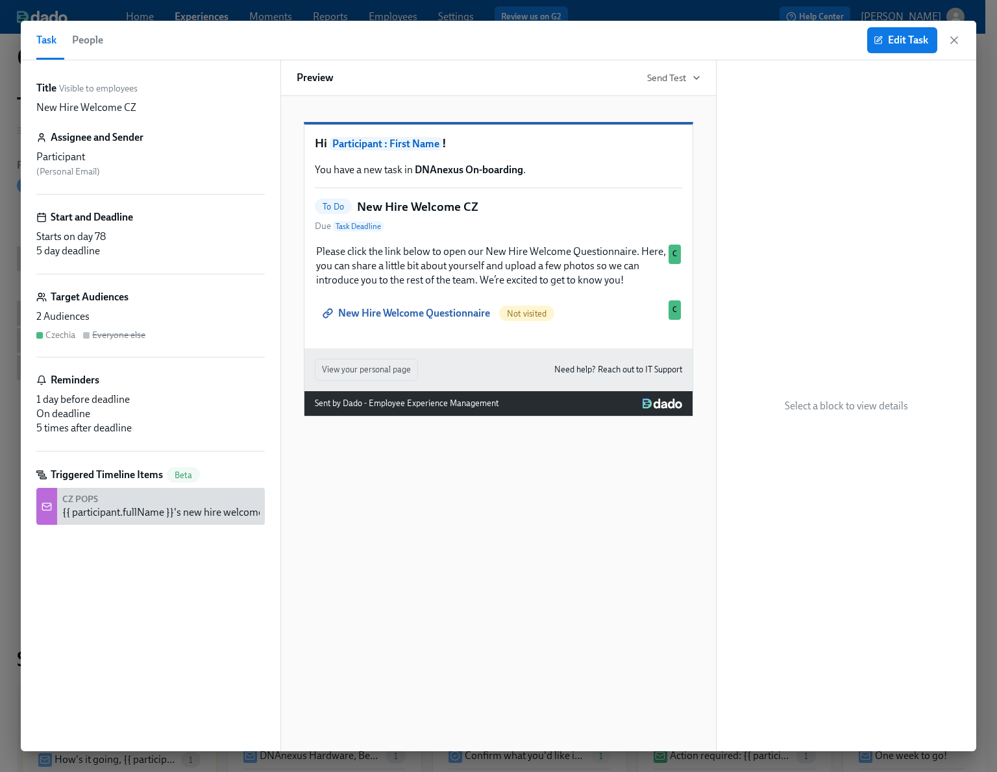
click at [111, 111] on p "New Hire Welcome CZ" at bounding box center [86, 108] width 100 height 14
copy div "New Hire Welcome CZ"
click at [907, 43] on span "Edit Task" at bounding box center [902, 40] width 52 height 13
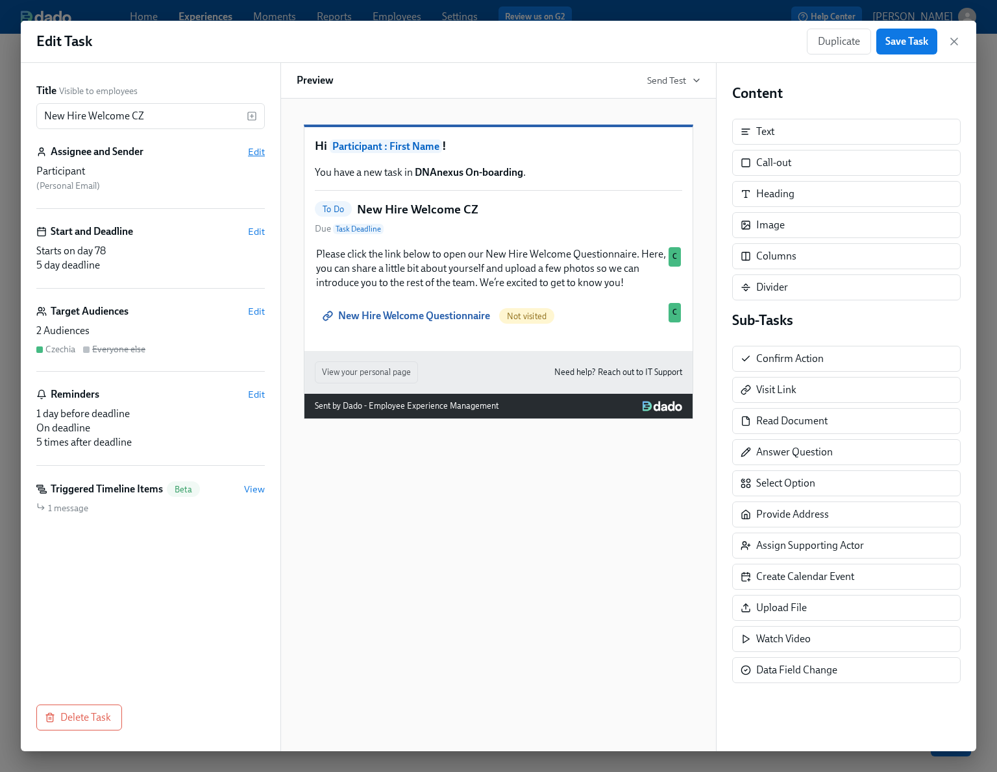
click at [260, 154] on span "Edit" at bounding box center [256, 151] width 17 height 13
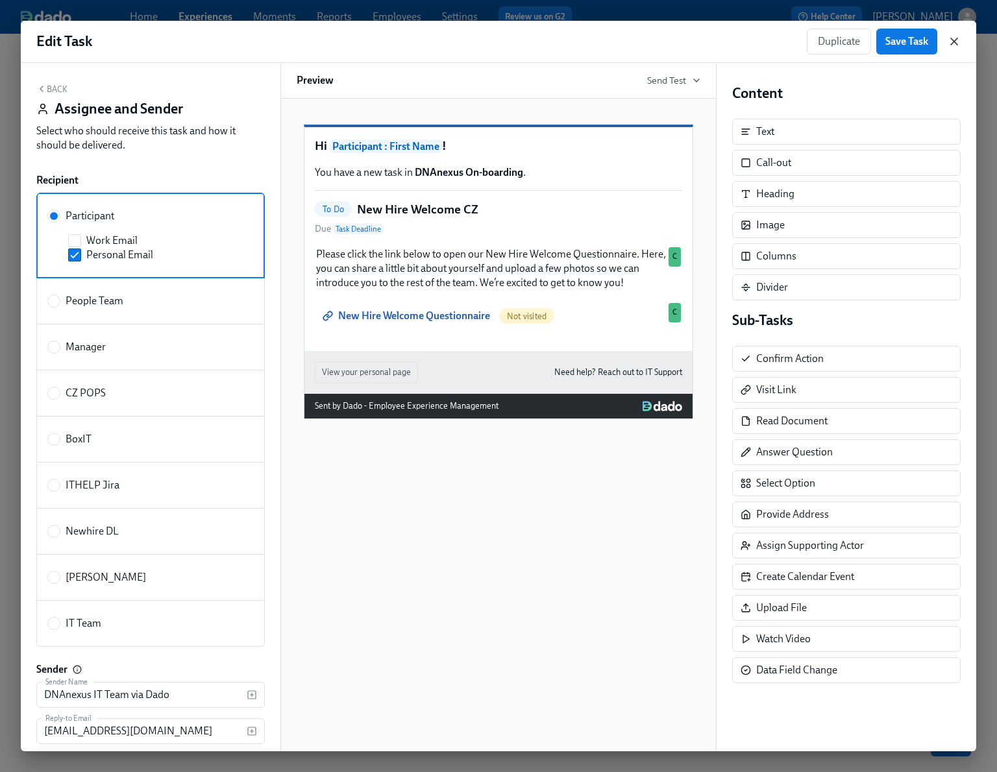
click at [955, 42] on icon "button" at bounding box center [954, 41] width 13 height 13
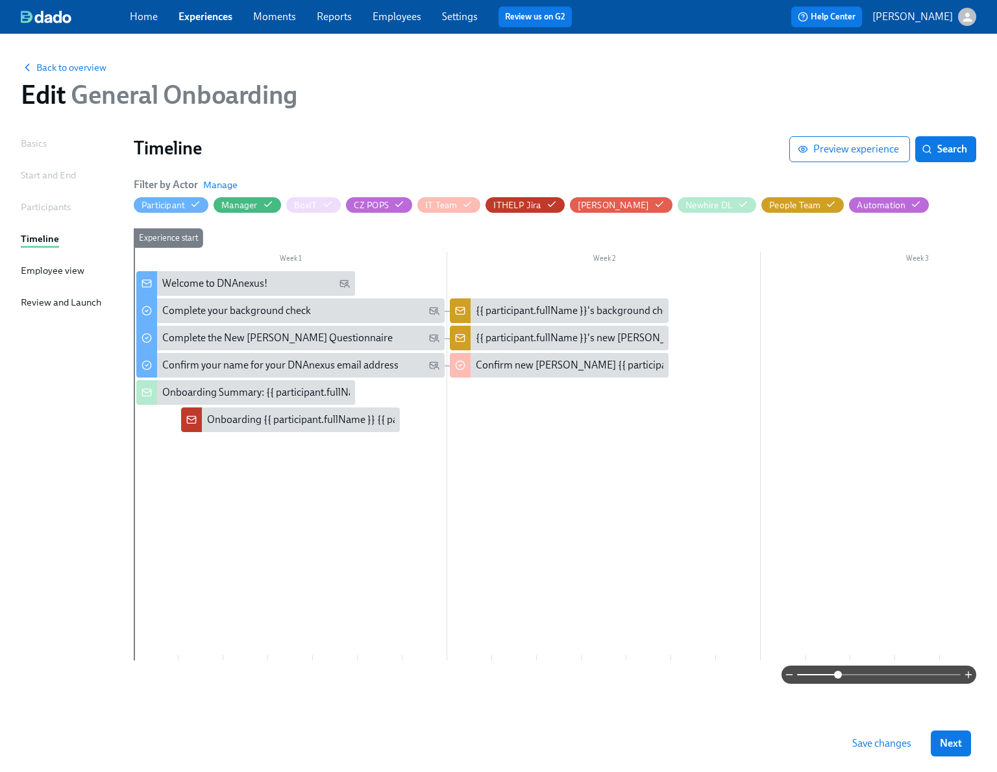
drag, startPoint x: 800, startPoint y: 676, endPoint x: 861, endPoint y: 676, distance: 60.4
click at [842, 676] on span at bounding box center [838, 675] width 8 height 8
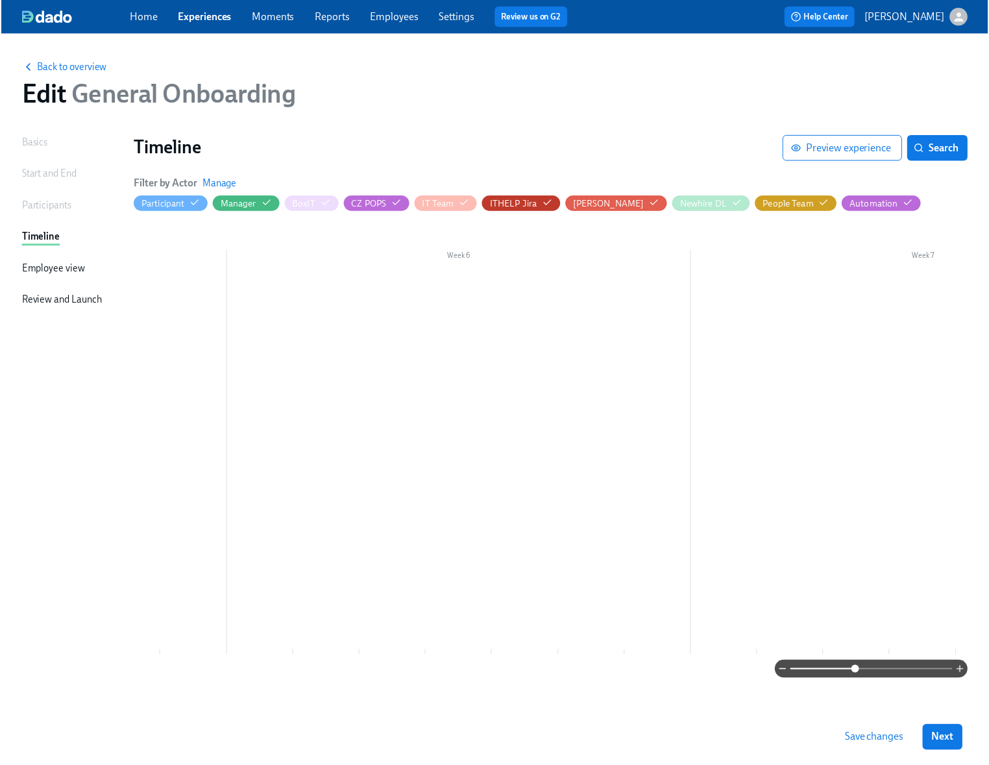
scroll to position [0, 2253]
click at [212, 17] on link "Experiences" at bounding box center [205, 16] width 54 height 12
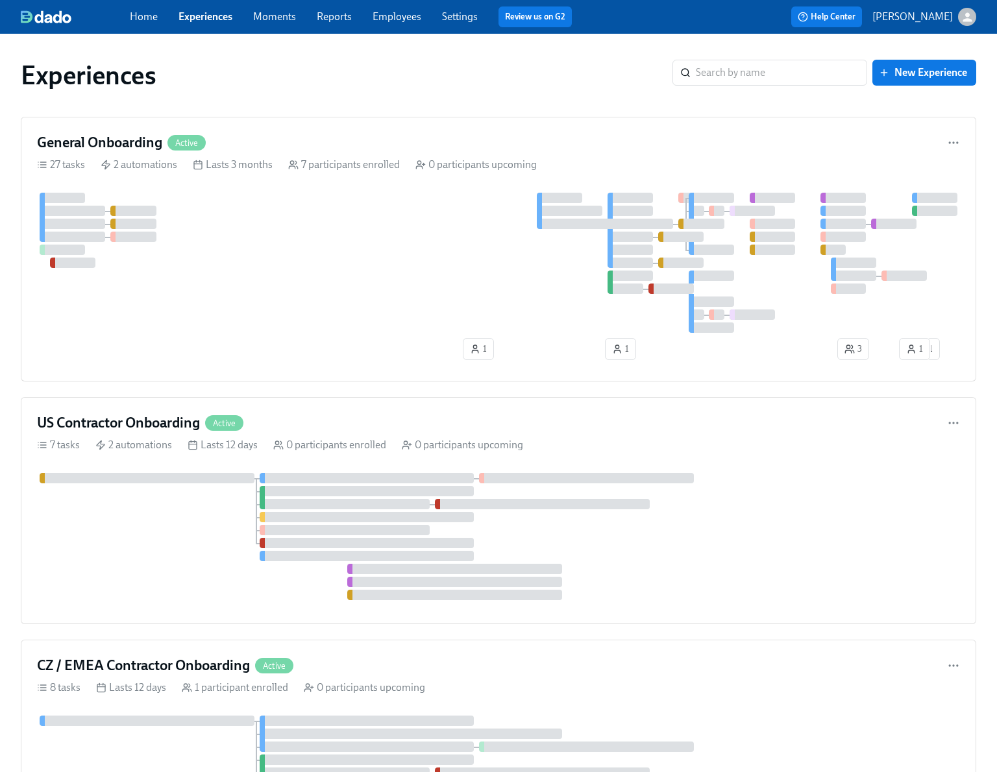
click at [212, 17] on link "Experiences" at bounding box center [205, 16] width 54 height 12
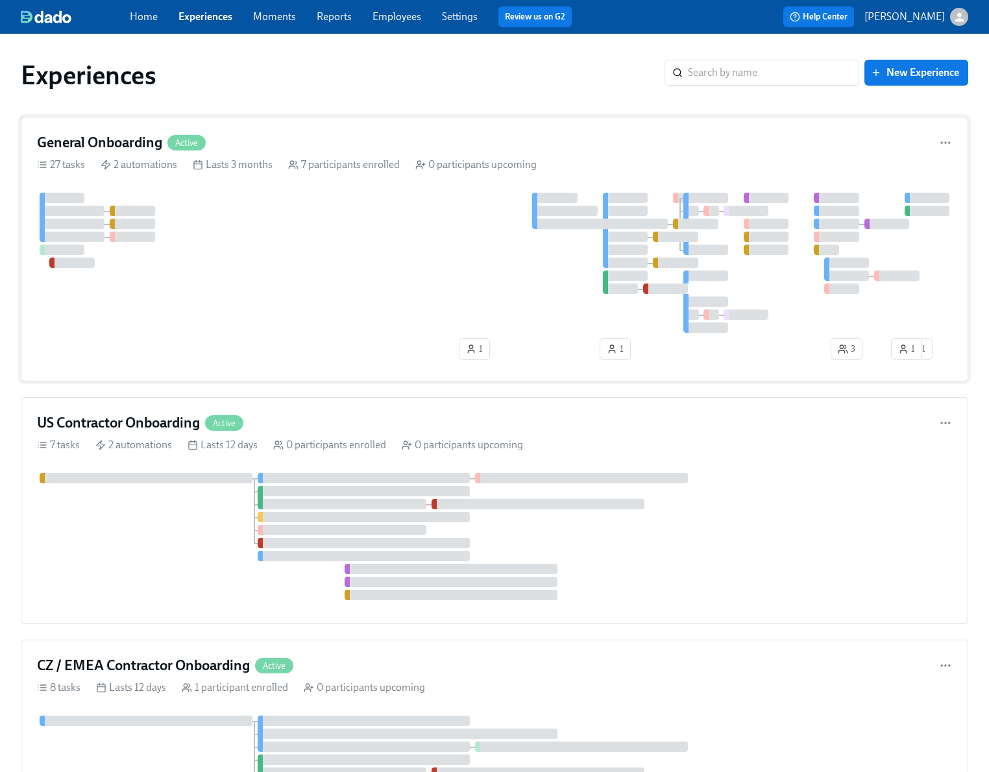
click at [341, 255] on div at bounding box center [494, 263] width 915 height 140
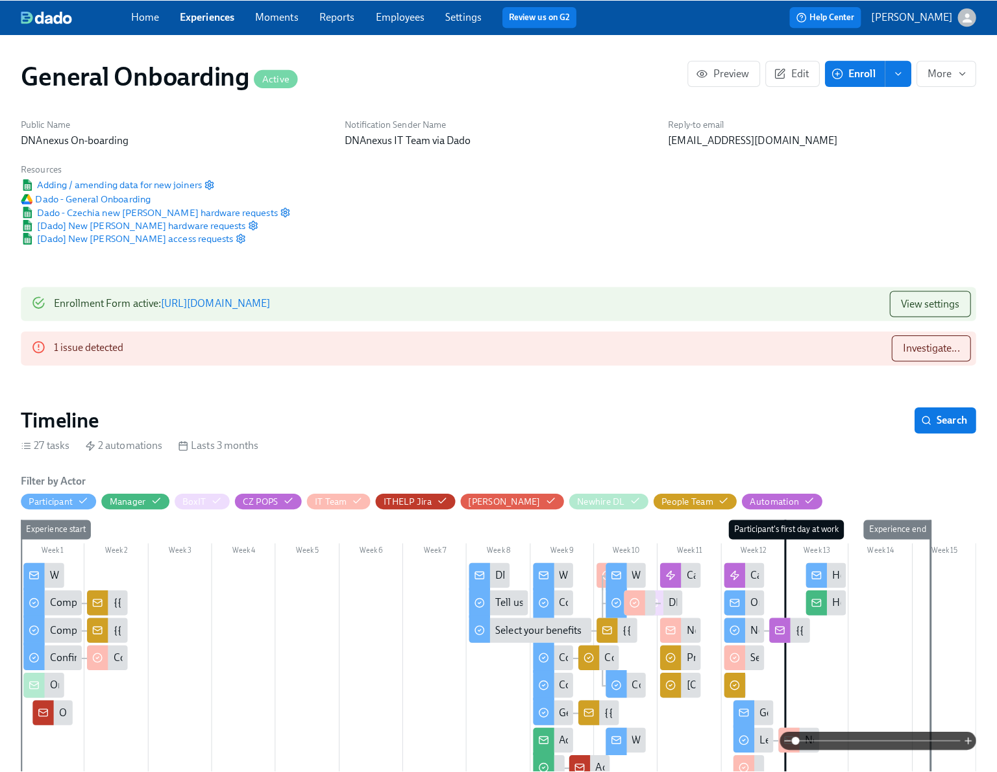
scroll to position [0, 6353]
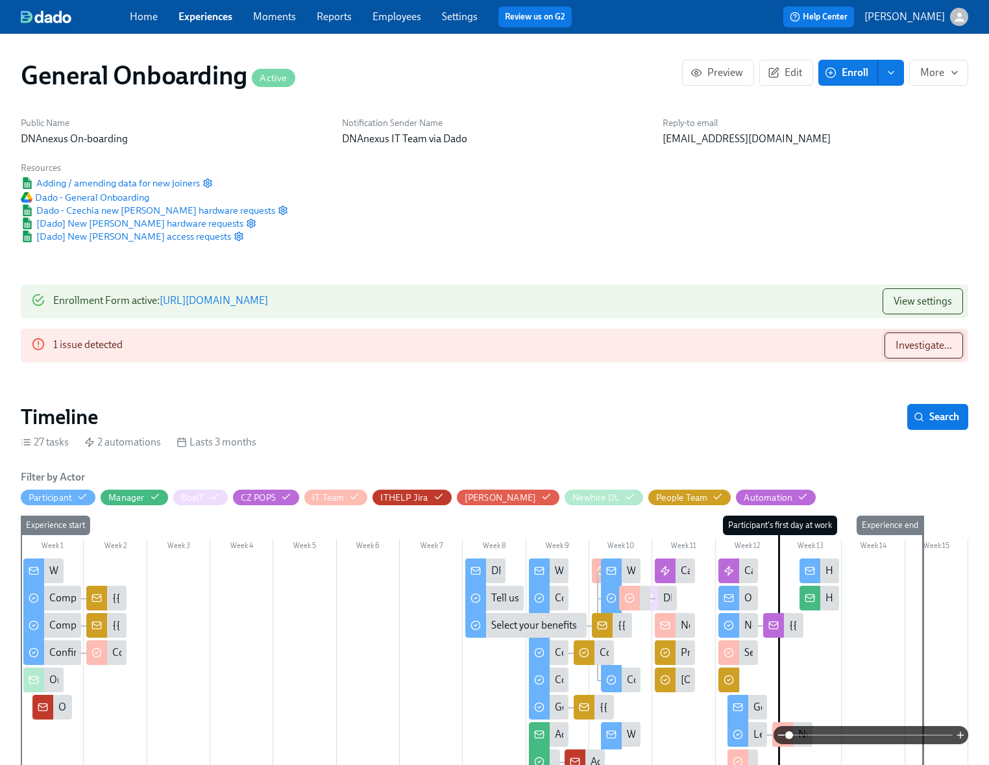
click at [907, 345] on span "Investigate..." at bounding box center [924, 345] width 56 height 13
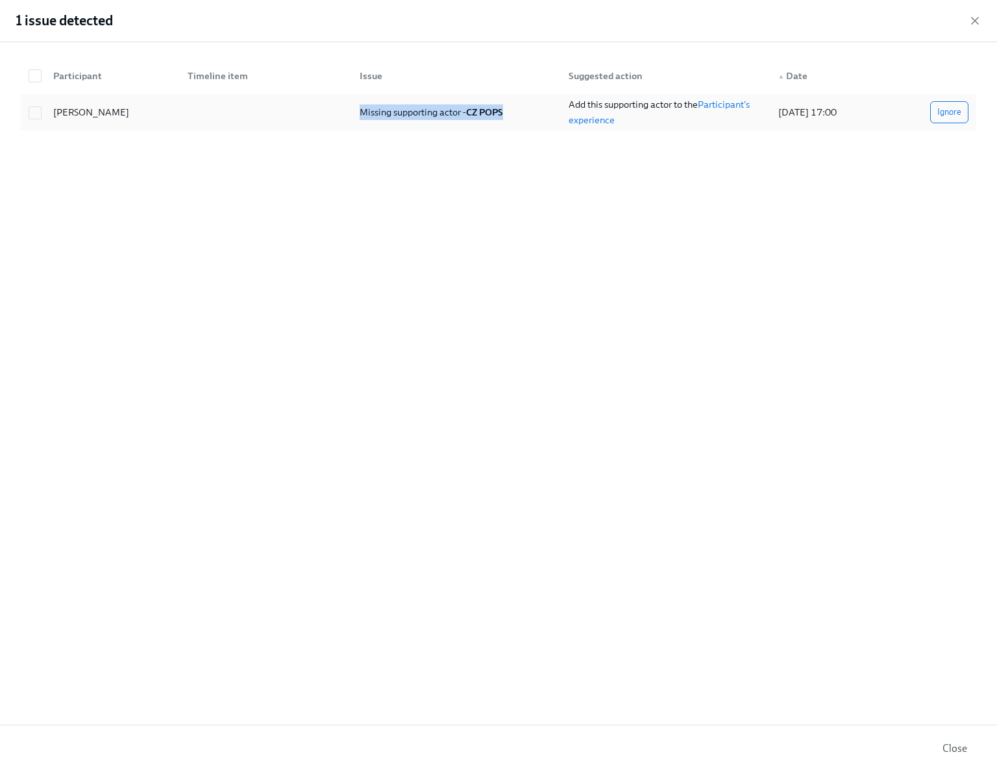
drag, startPoint x: 515, startPoint y: 110, endPoint x: 360, endPoint y: 115, distance: 155.2
click at [360, 115] on div "Missing supporting actor - CZ POPS" at bounding box center [453, 112] width 209 height 26
checkbox input "true"
copy span "Missing supporting actor - CZ POPS"
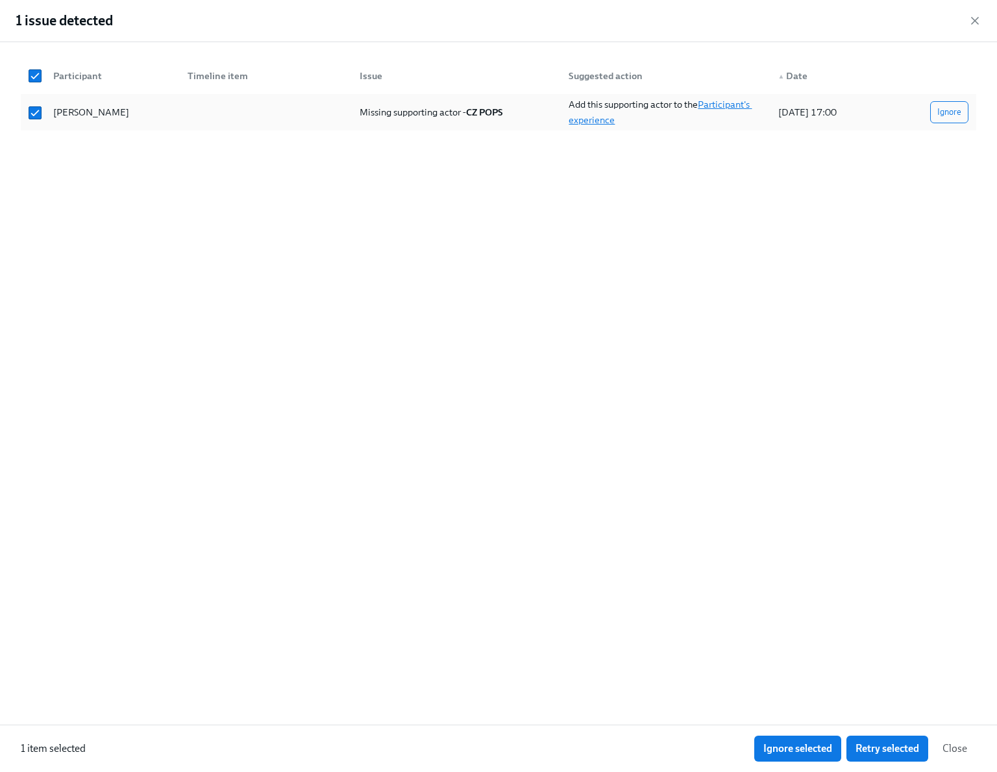
click at [729, 104] on link "Participant's experience" at bounding box center [660, 112] width 183 height 27
checkbox input "false"
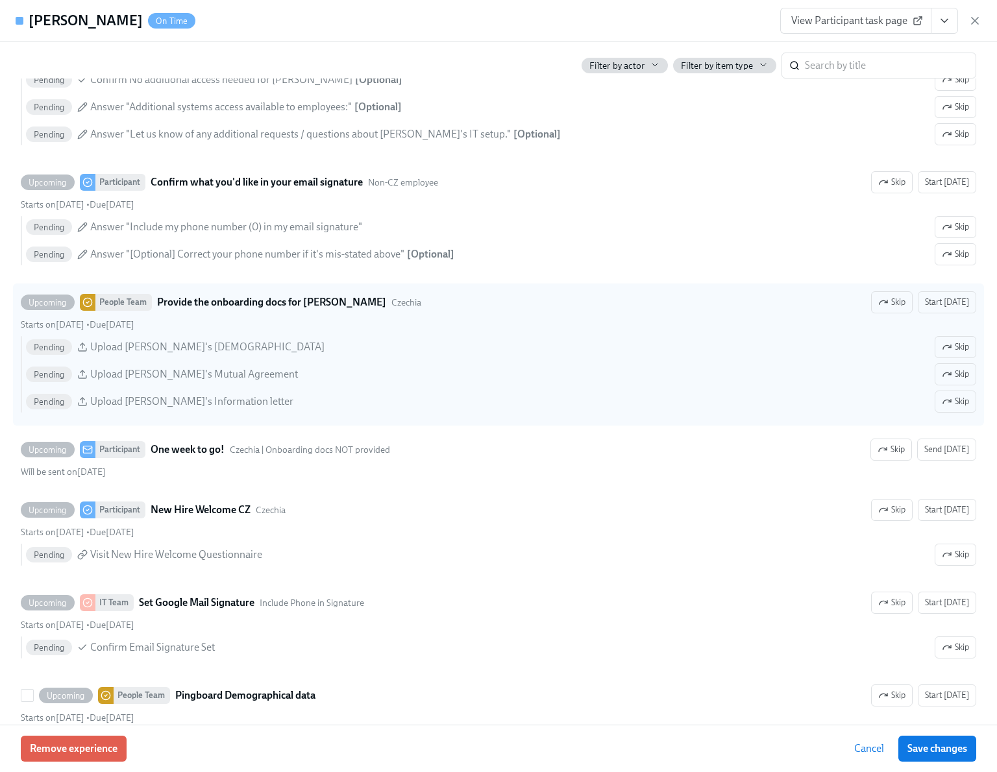
scroll to position [1851, 0]
